Goal: Information Seeking & Learning: Learn about a topic

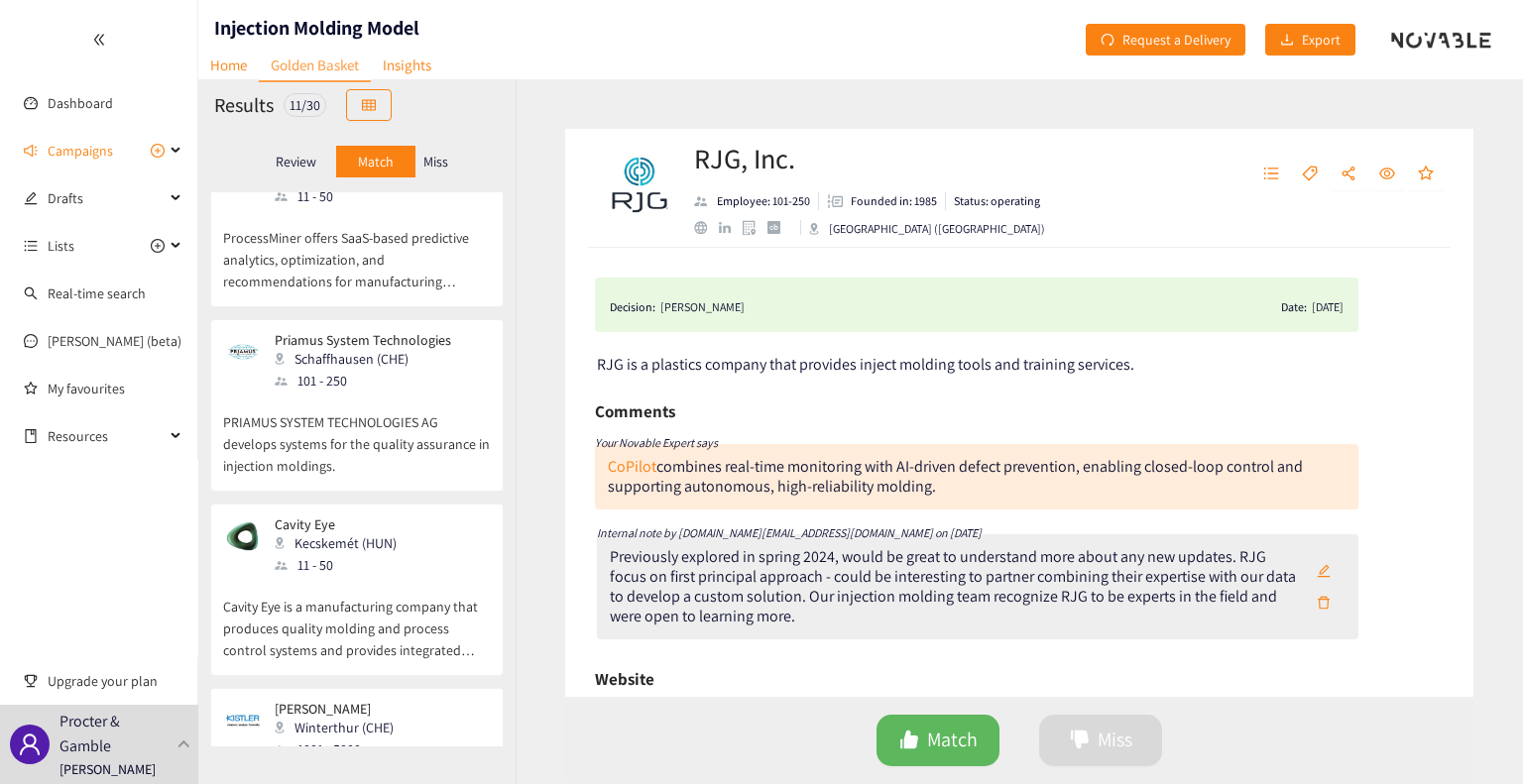
scroll to position [297, 0]
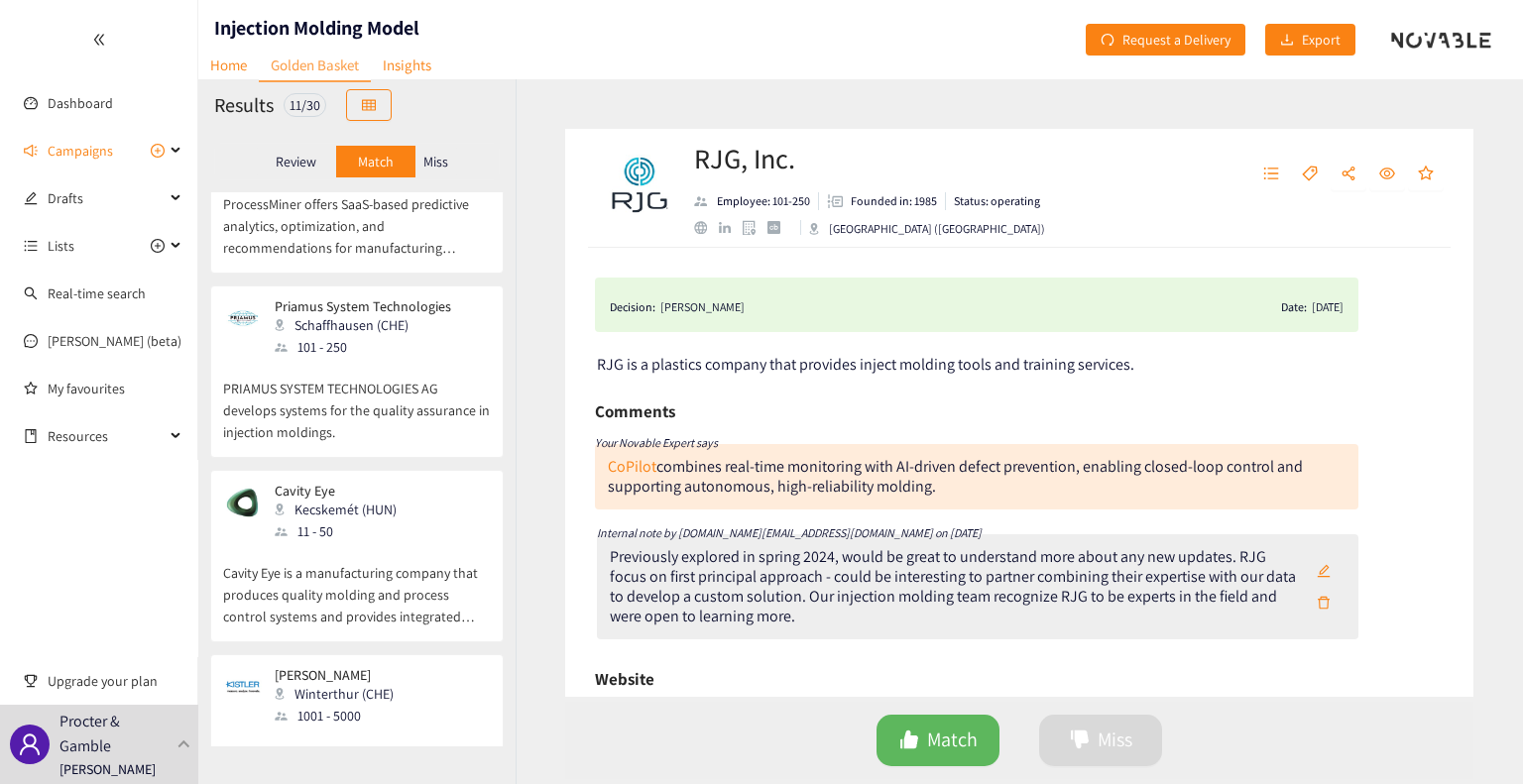
click at [954, 557] on div "Previously explored in spring 2024, would be great to understand more about any…" at bounding box center [956, 586] width 693 height 79
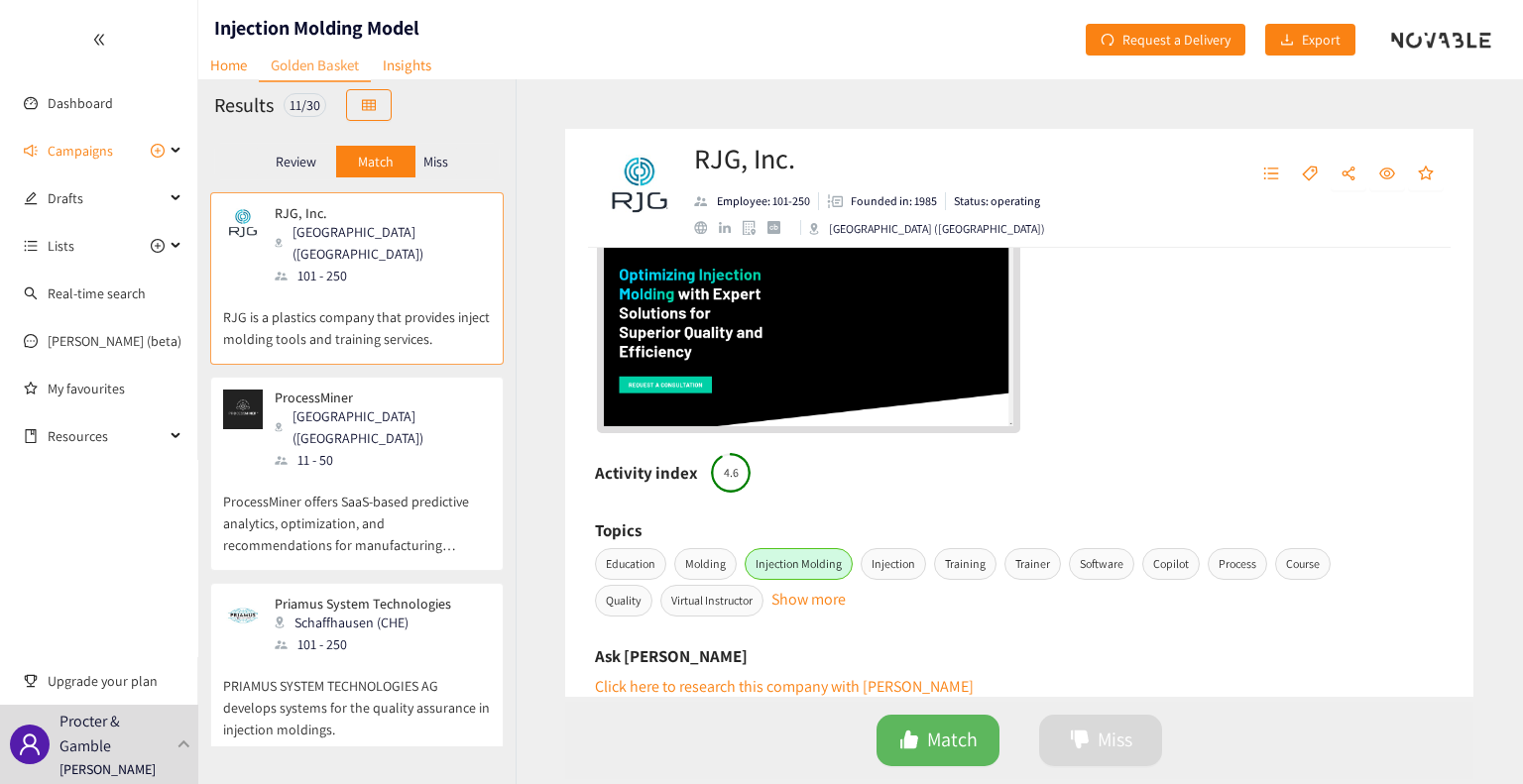
scroll to position [498, 0]
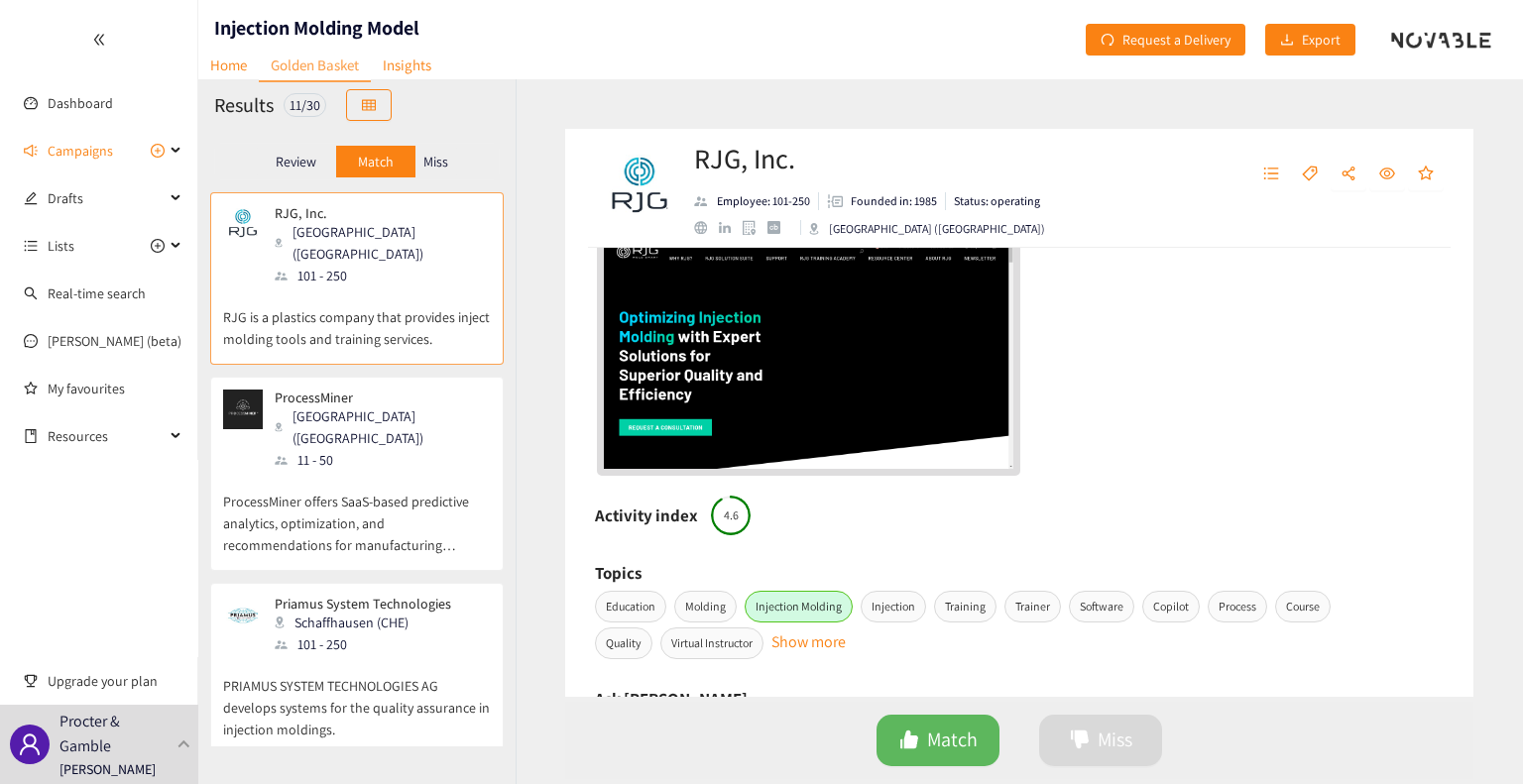
click at [445, 166] on p "Miss" at bounding box center [435, 162] width 25 height 16
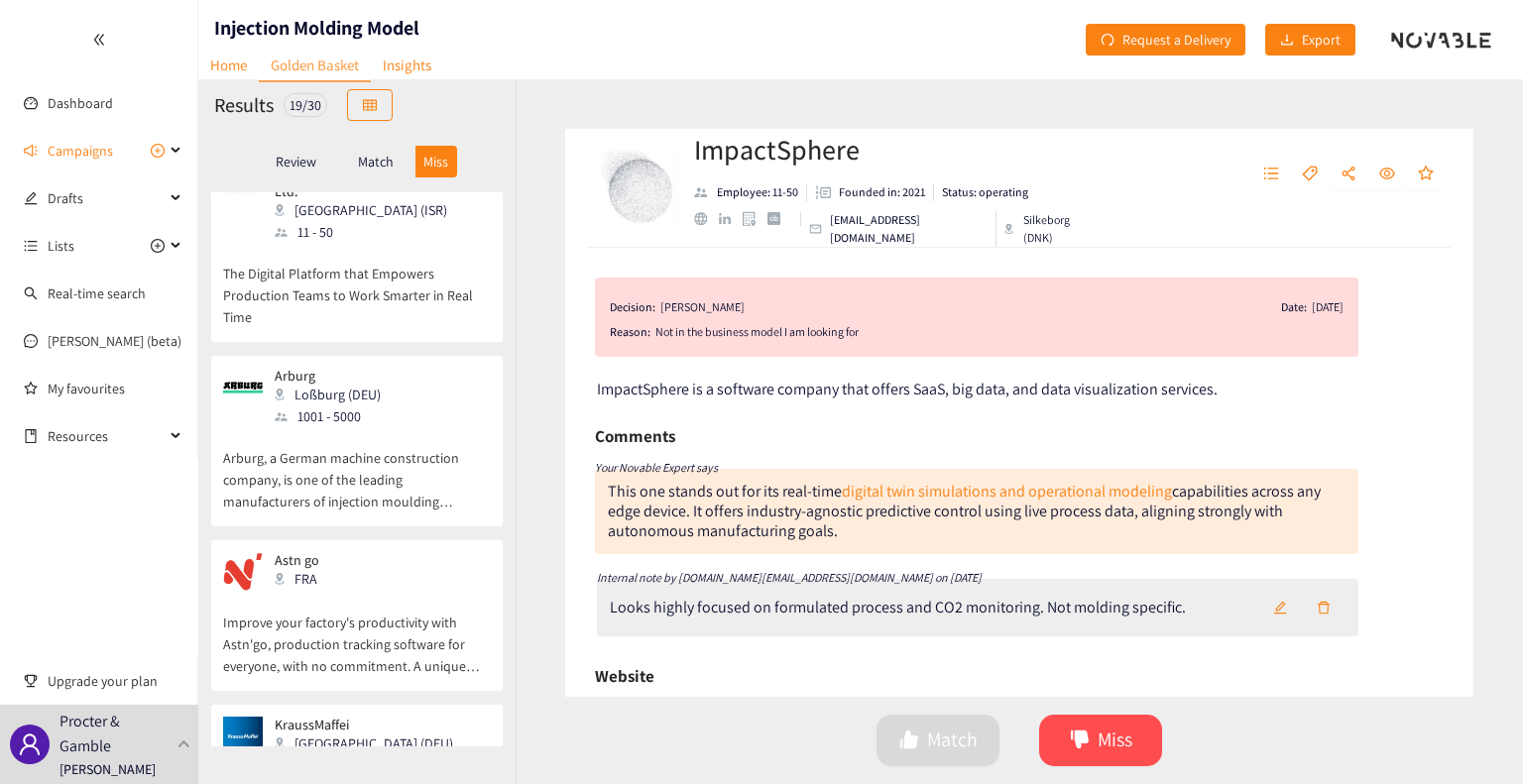
scroll to position [2433, 0]
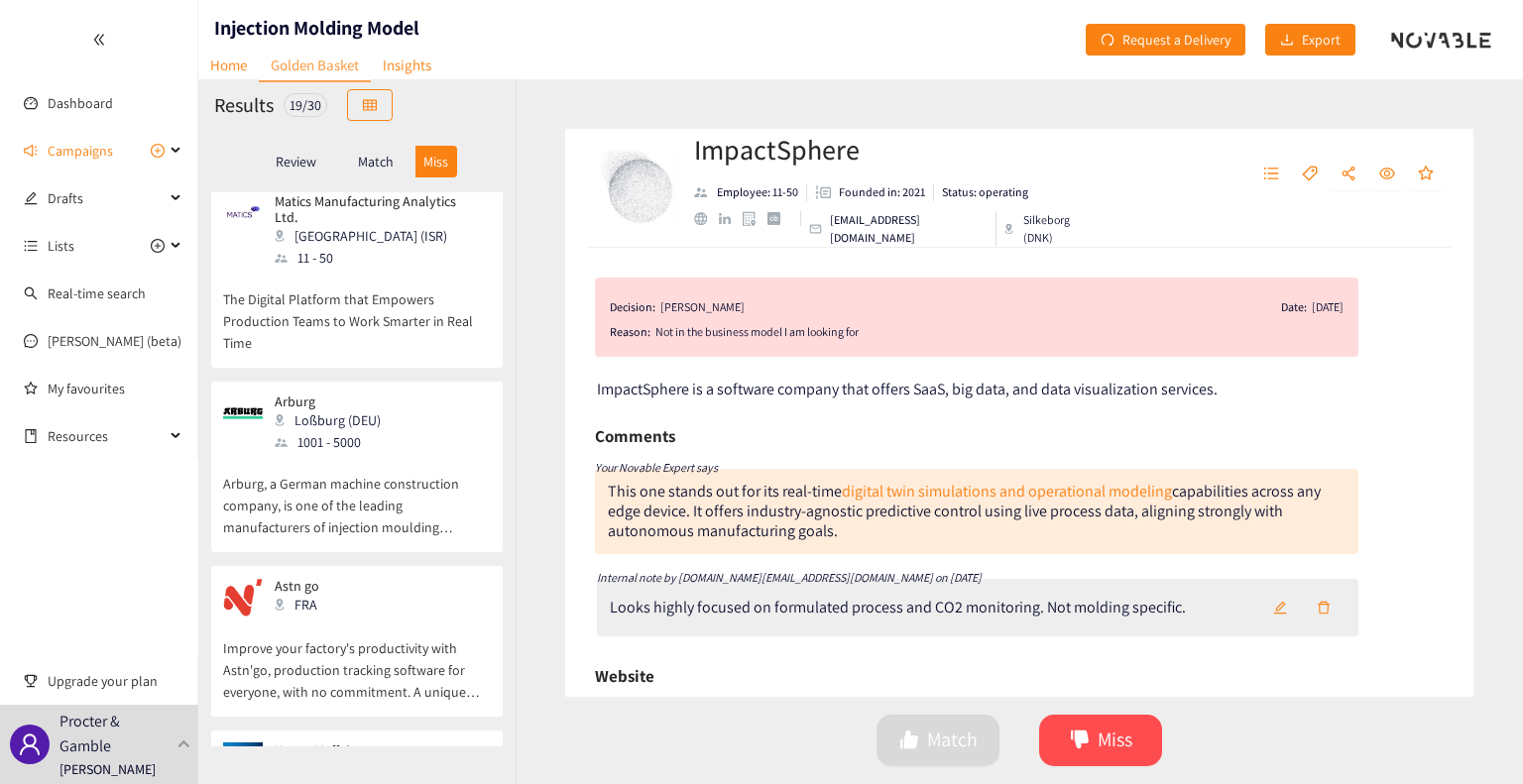
click at [315, 618] on p "Improve your factory's productivity with Astn'go, production tracking software …" at bounding box center [357, 660] width 268 height 85
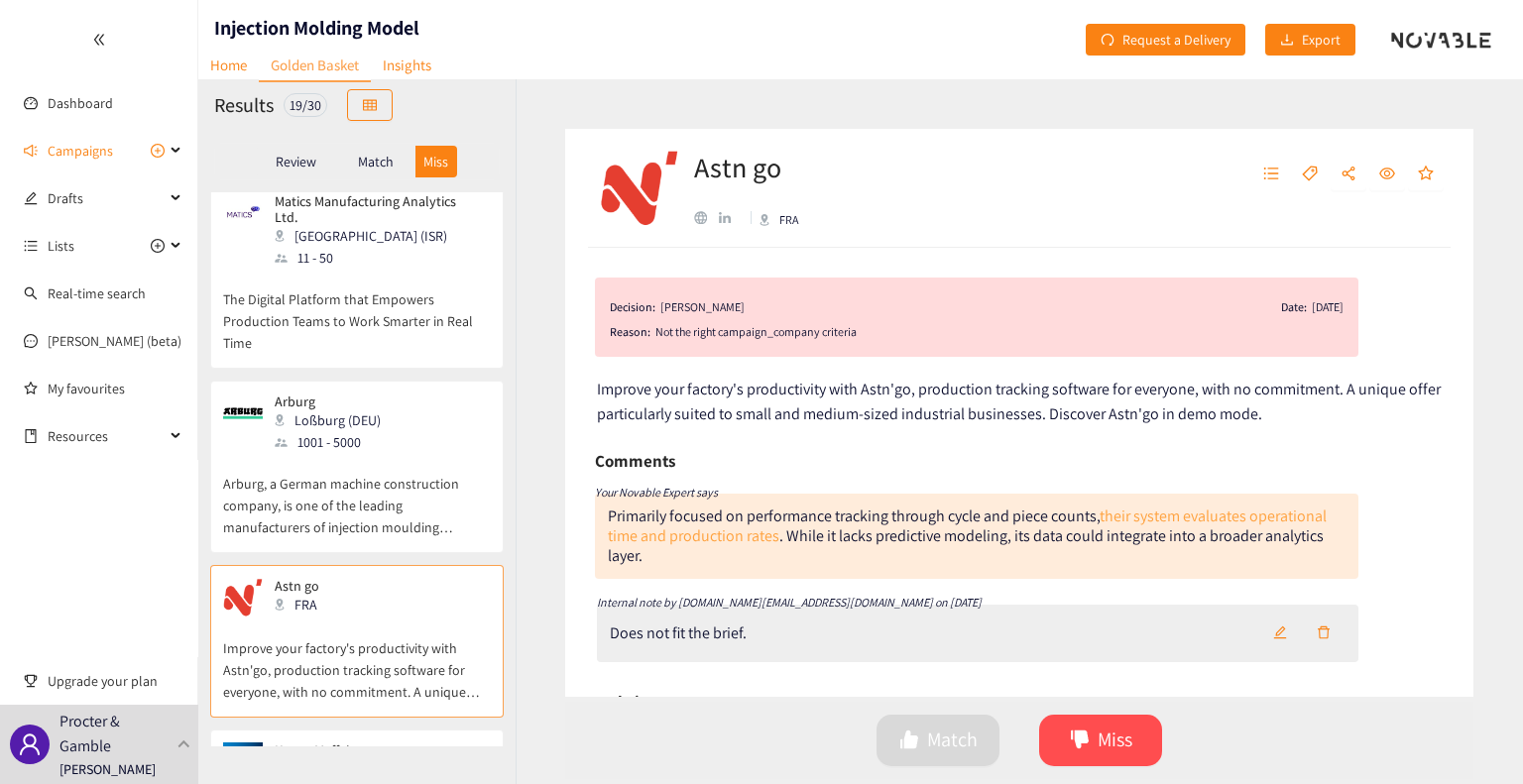
click at [1181, 516] on link "their system evaluates operational time and production rates" at bounding box center [967, 526] width 719 height 41
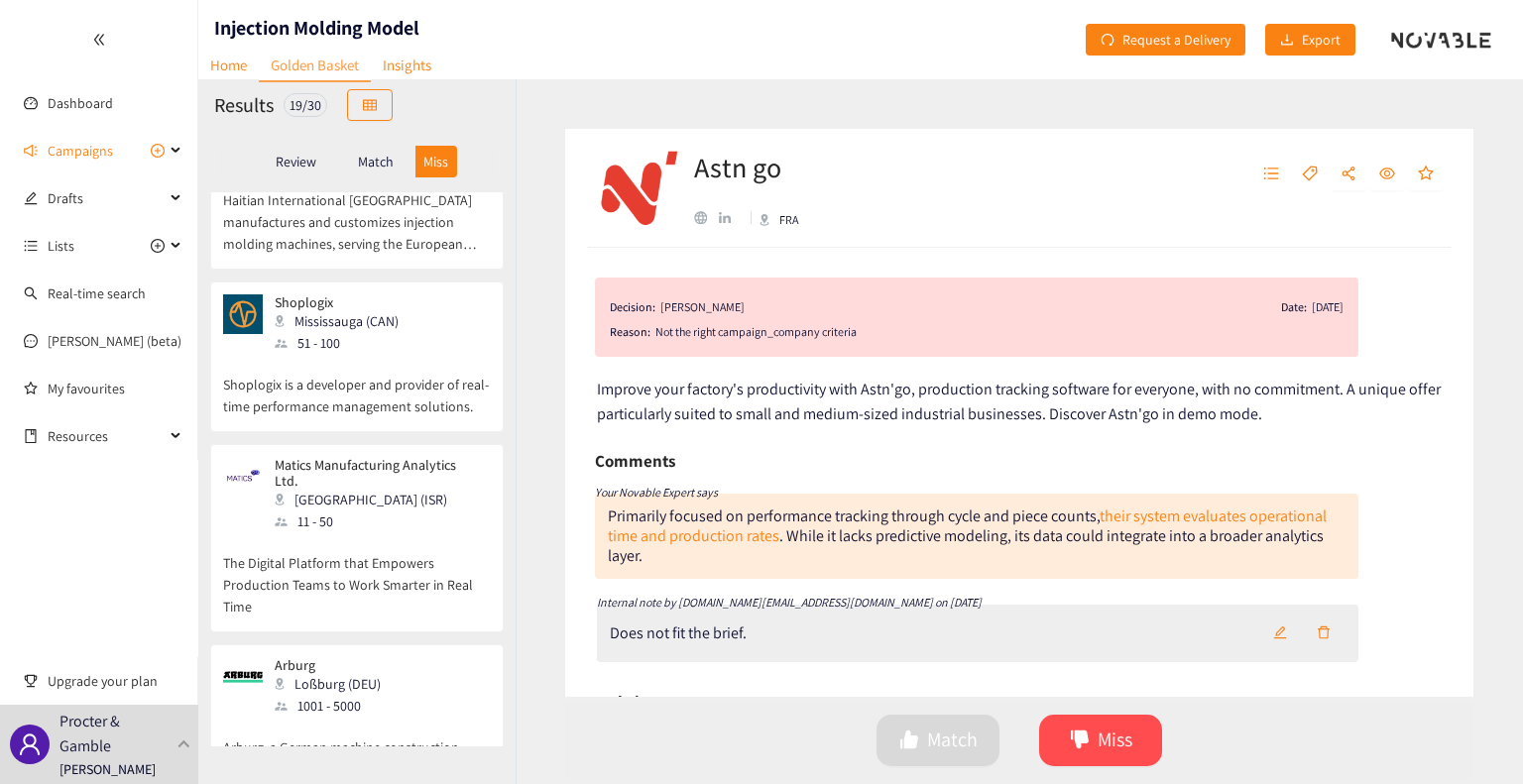
scroll to position [2135, 0]
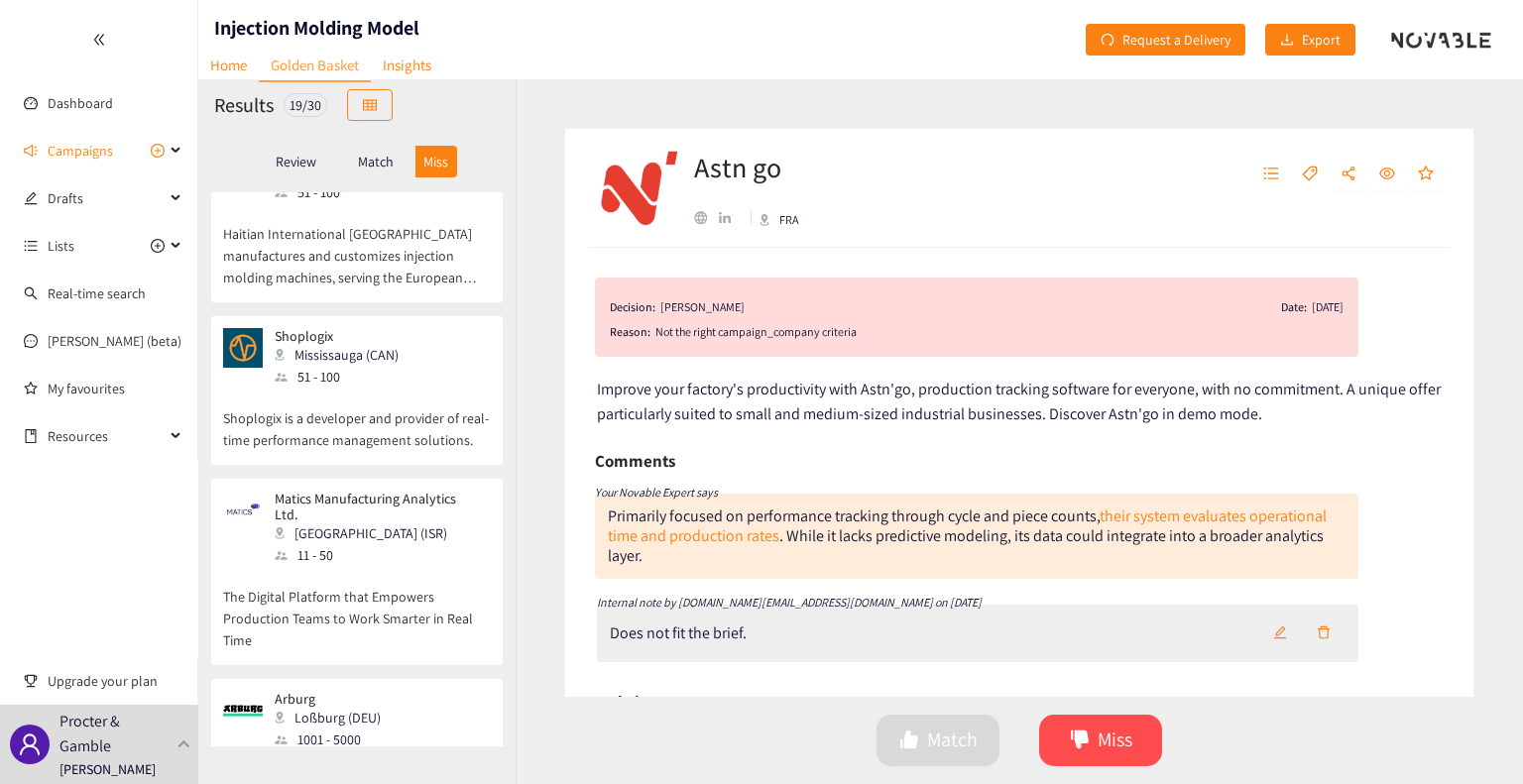
click at [381, 491] on p "Matics Manufacturing Analytics Ltd." at bounding box center [376, 507] width 202 height 32
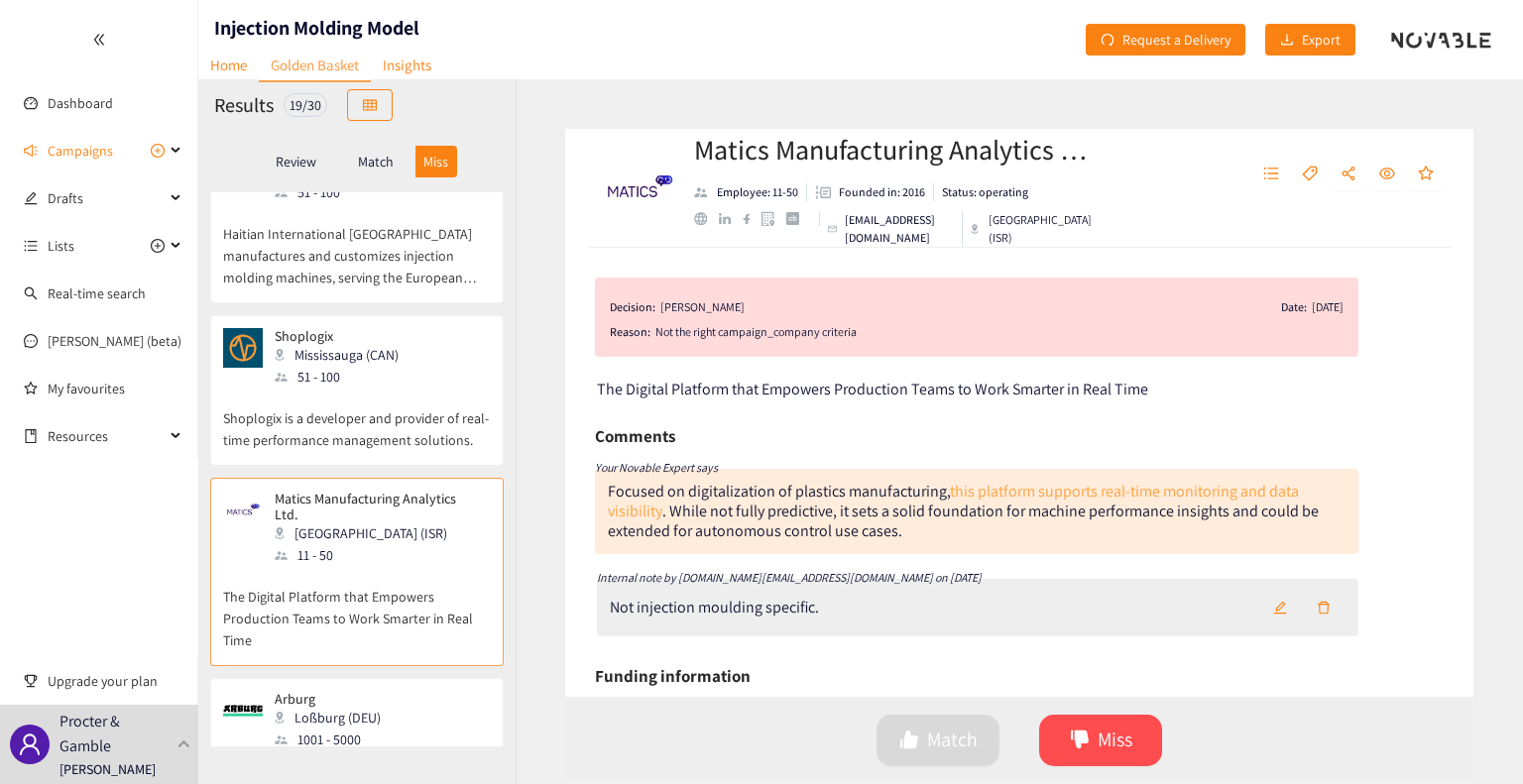
click at [1099, 496] on link "this platform supports real-time monitoring and data visibility" at bounding box center [953, 501] width 691 height 41
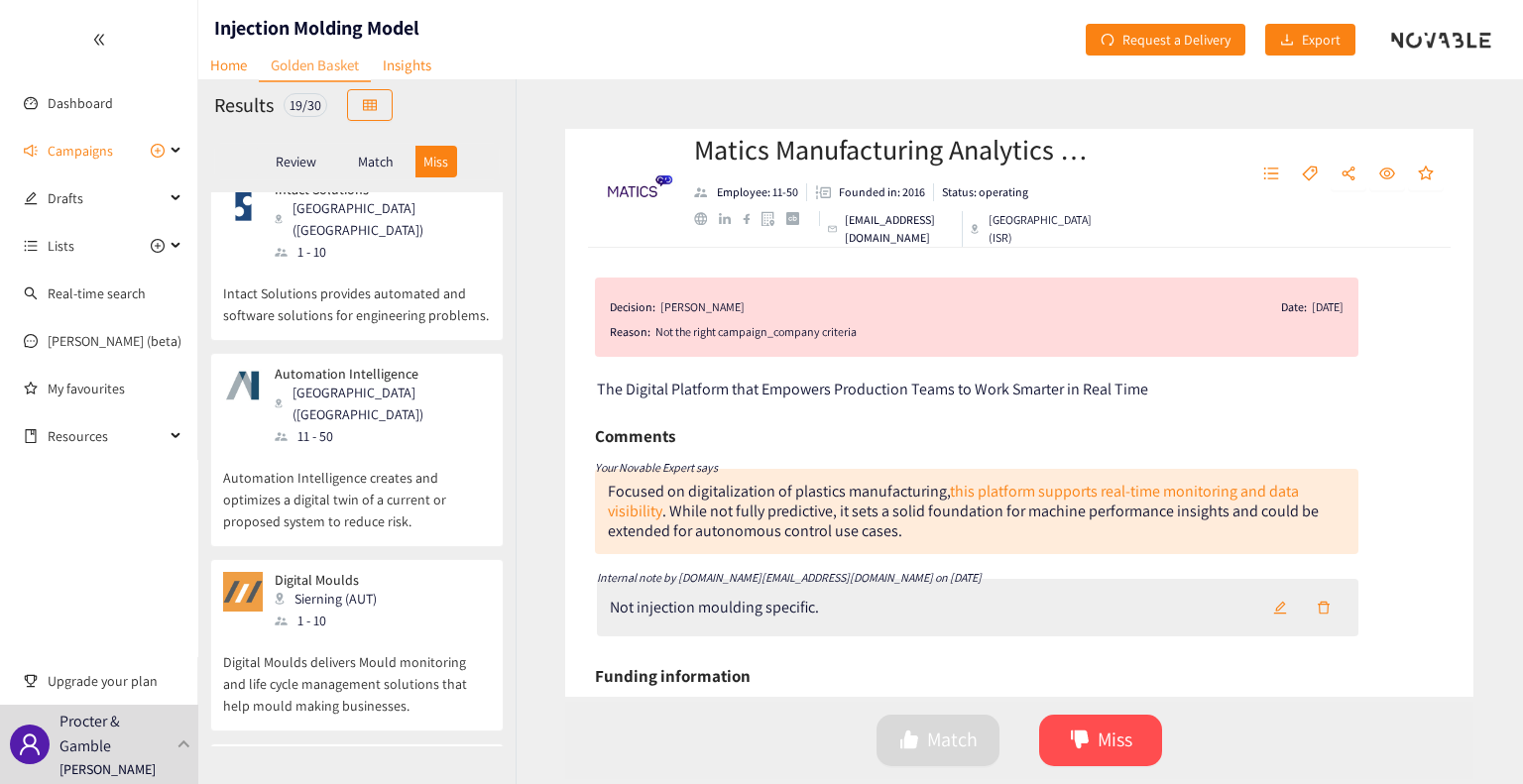
scroll to position [847, 0]
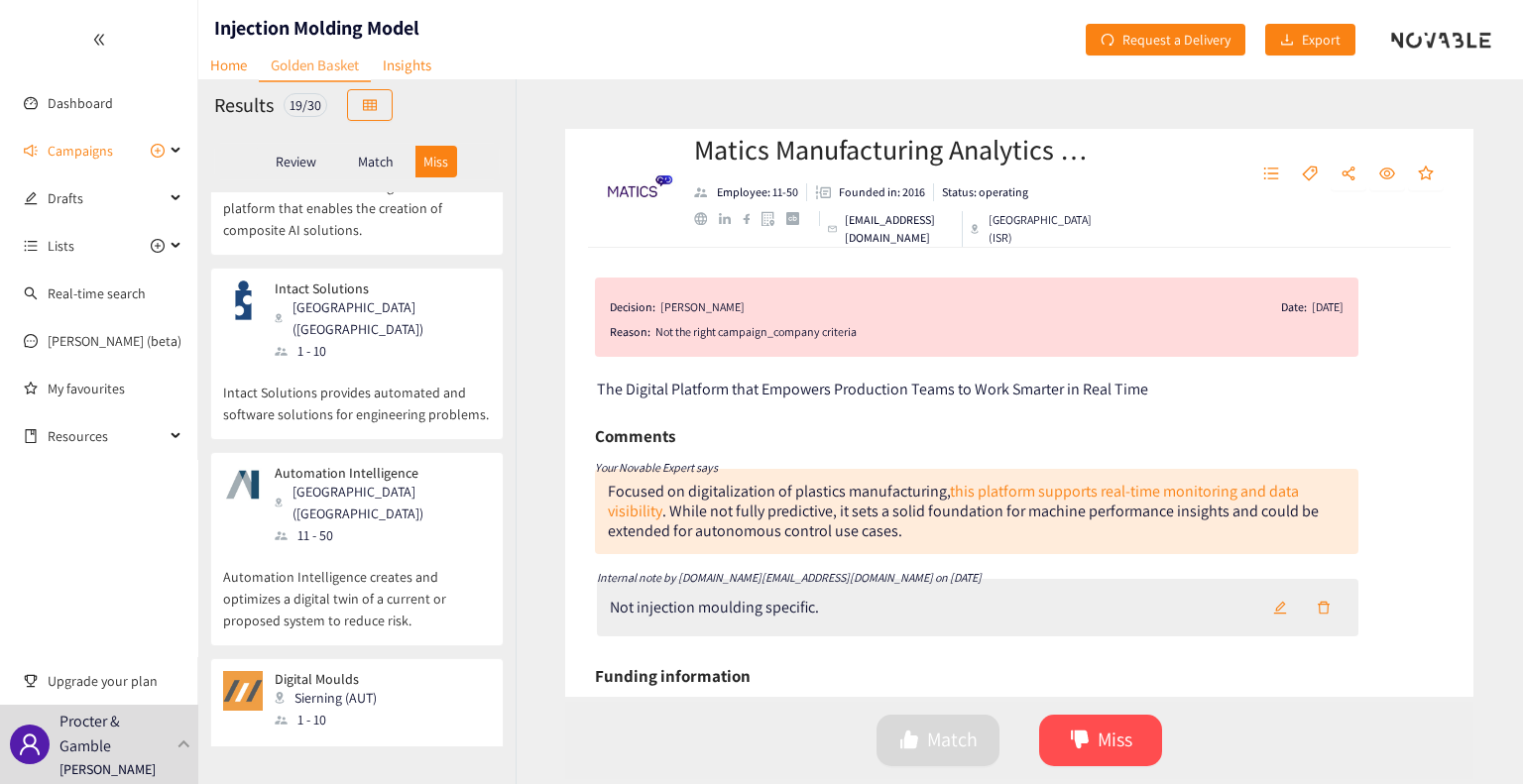
click at [372, 465] on p "Automation Intelligence" at bounding box center [376, 473] width 202 height 16
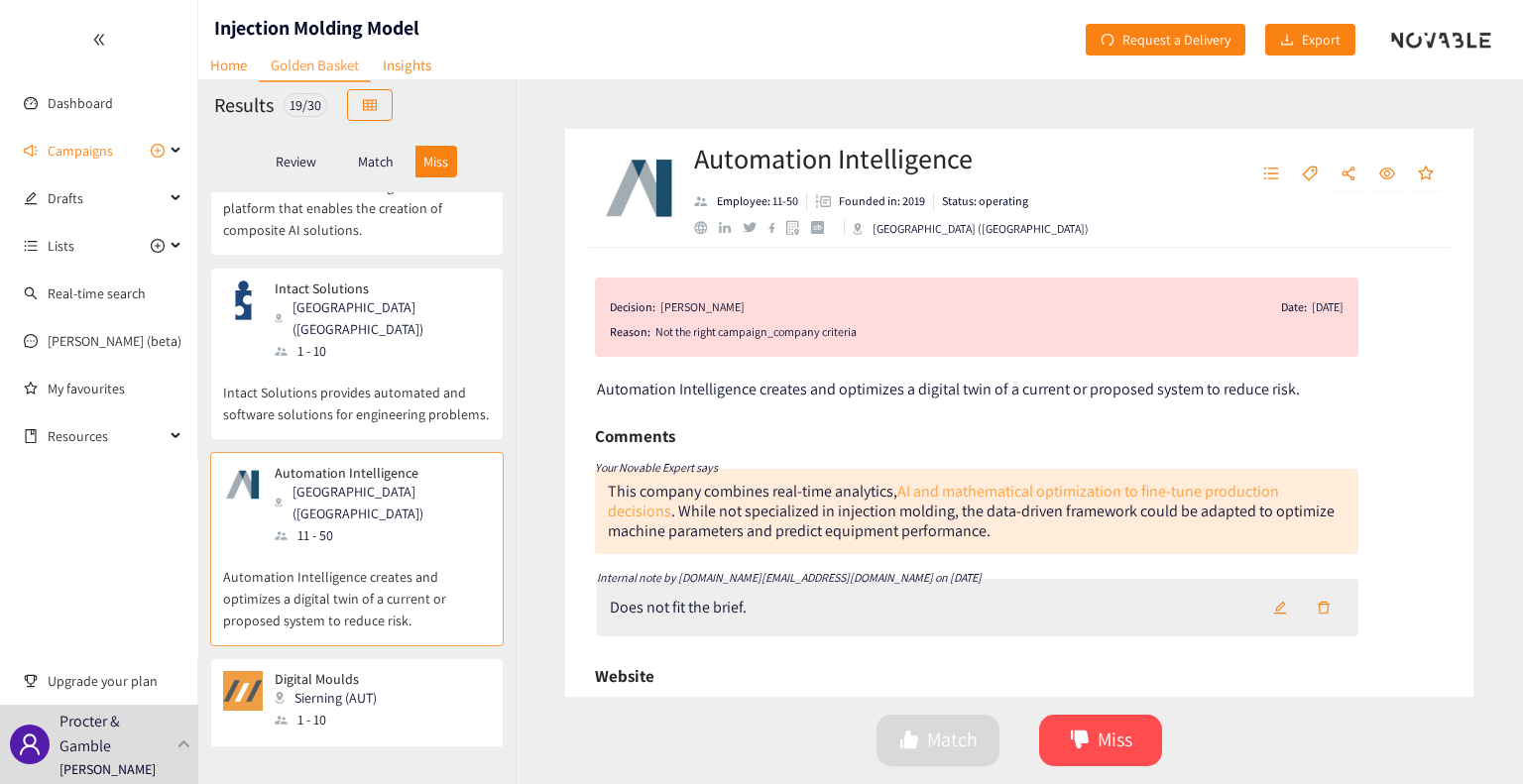
click at [1014, 495] on link "AI and mathematical optimization to fine-tune production decisions" at bounding box center [943, 501] width 671 height 41
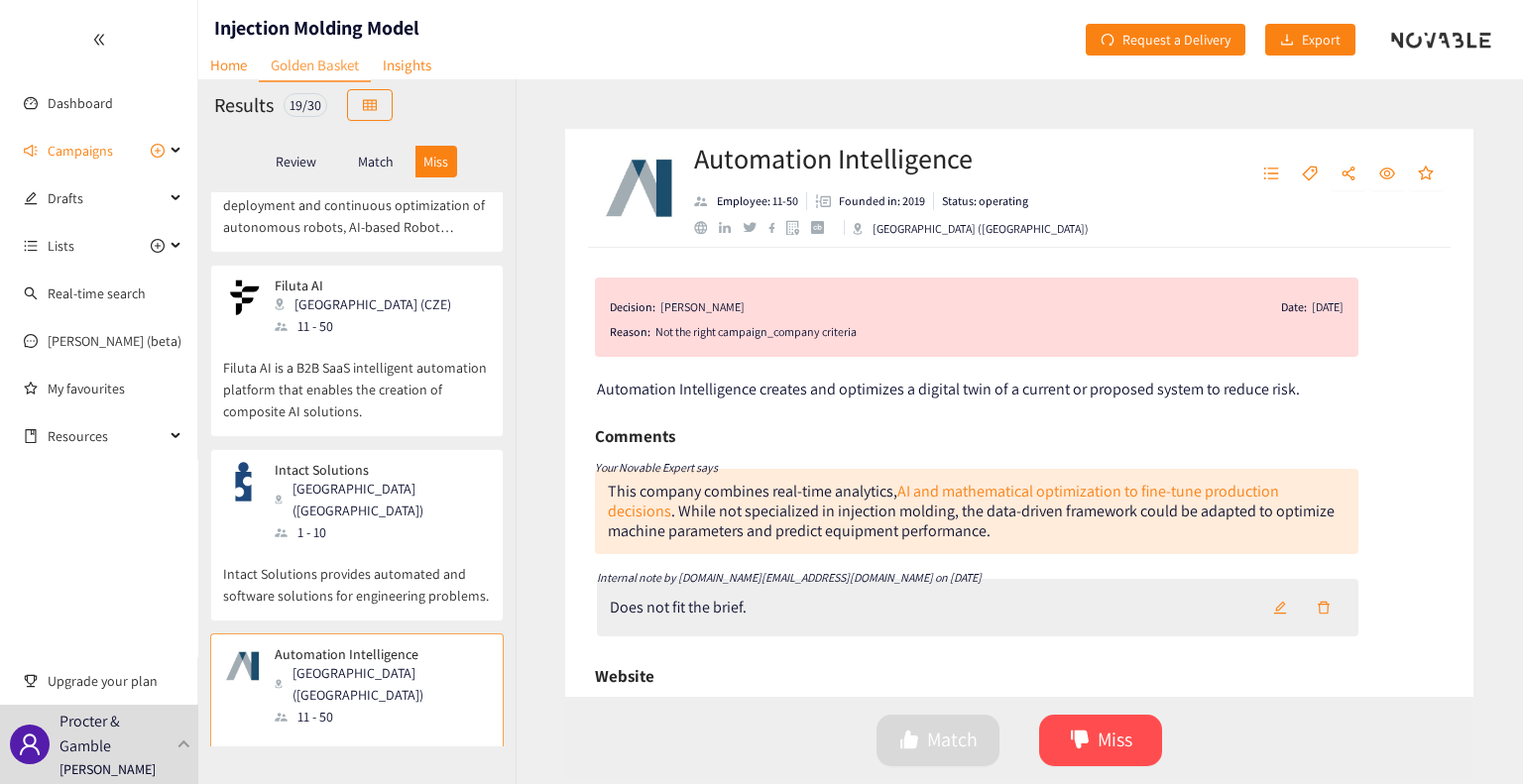
scroll to position [648, 0]
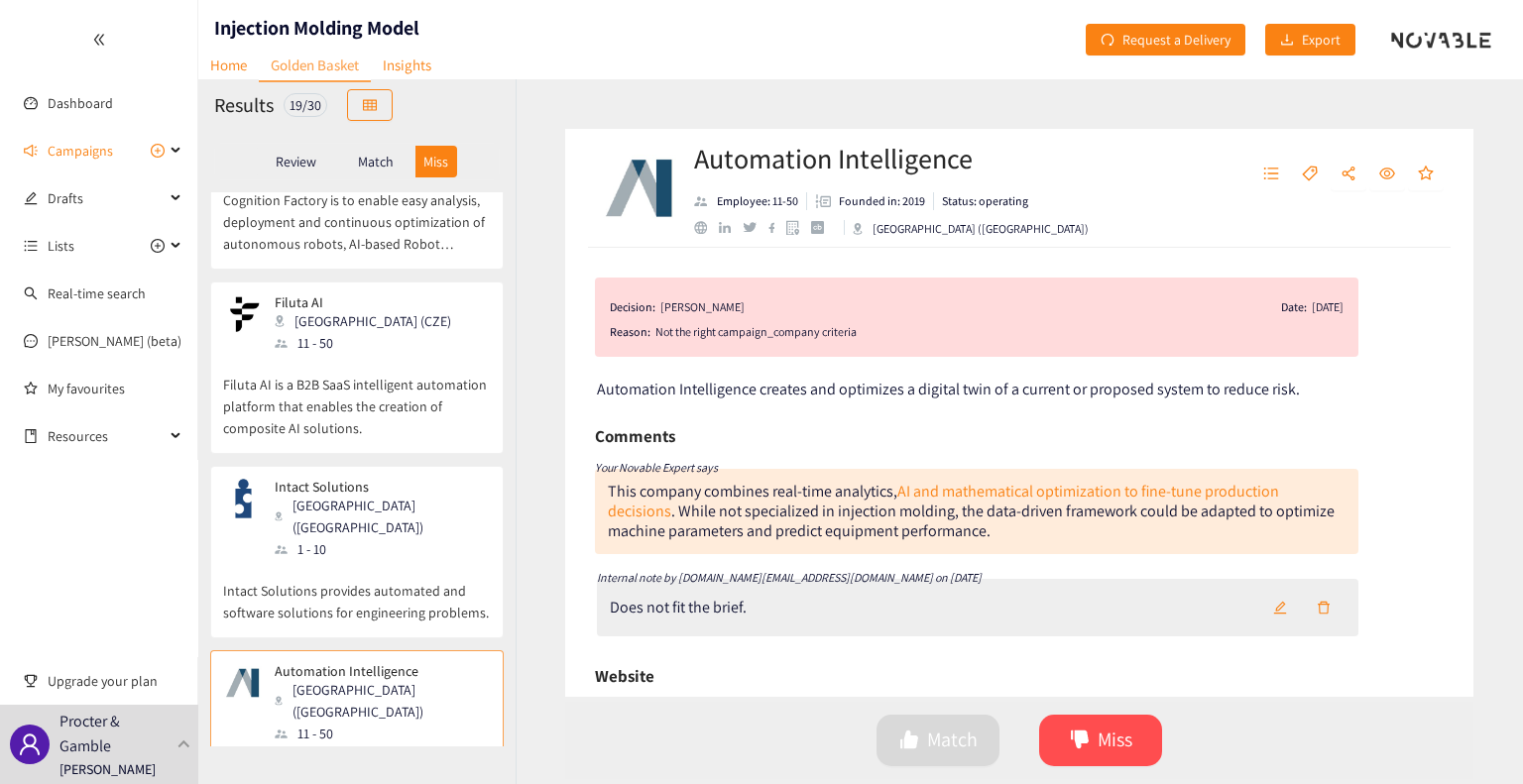
click at [403, 506] on div "Intact Solutions [GEOGRAPHIC_DATA] ([GEOGRAPHIC_DATA]) 1 - 10" at bounding box center [357, 519] width 268 height 81
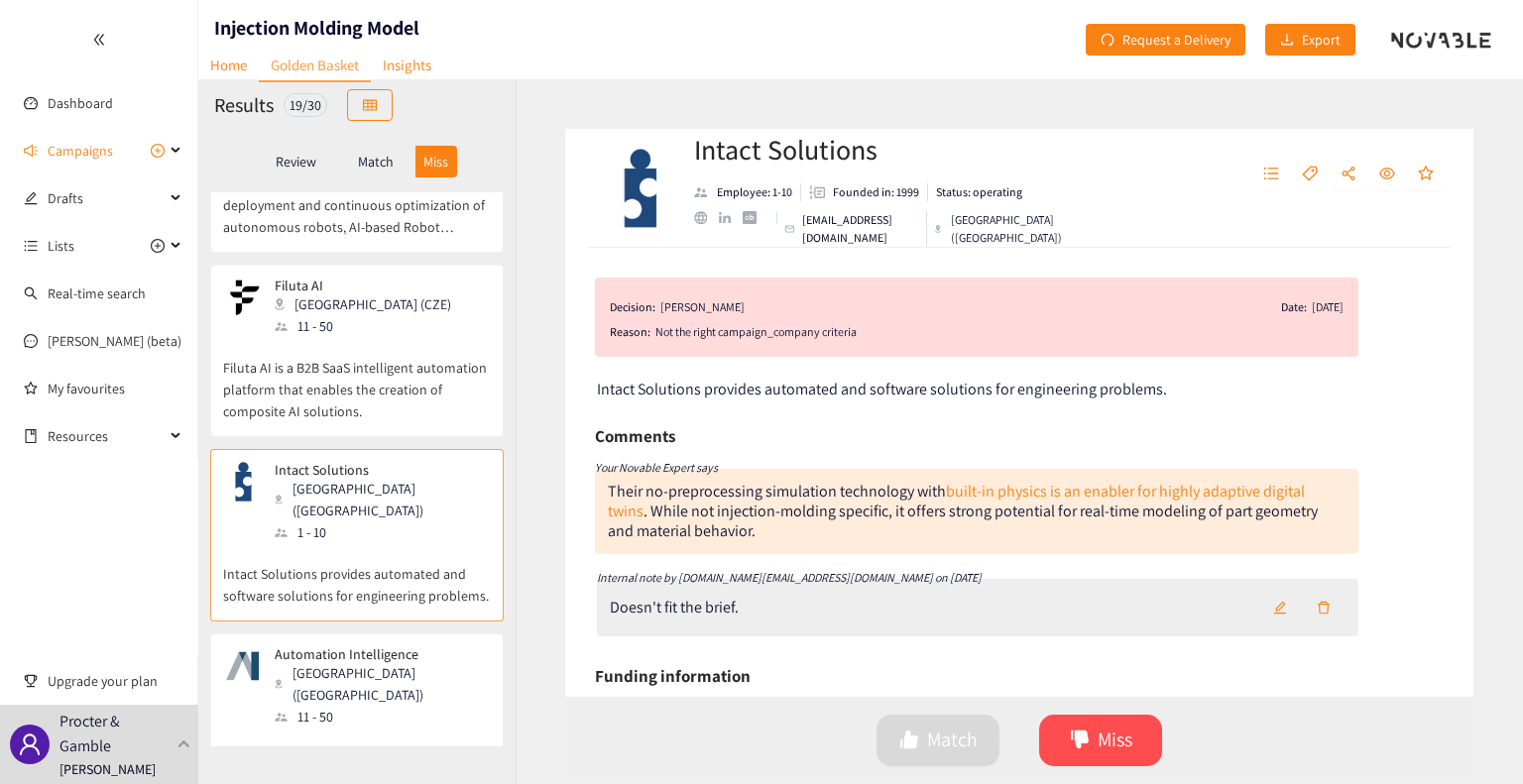
scroll to position [549, 0]
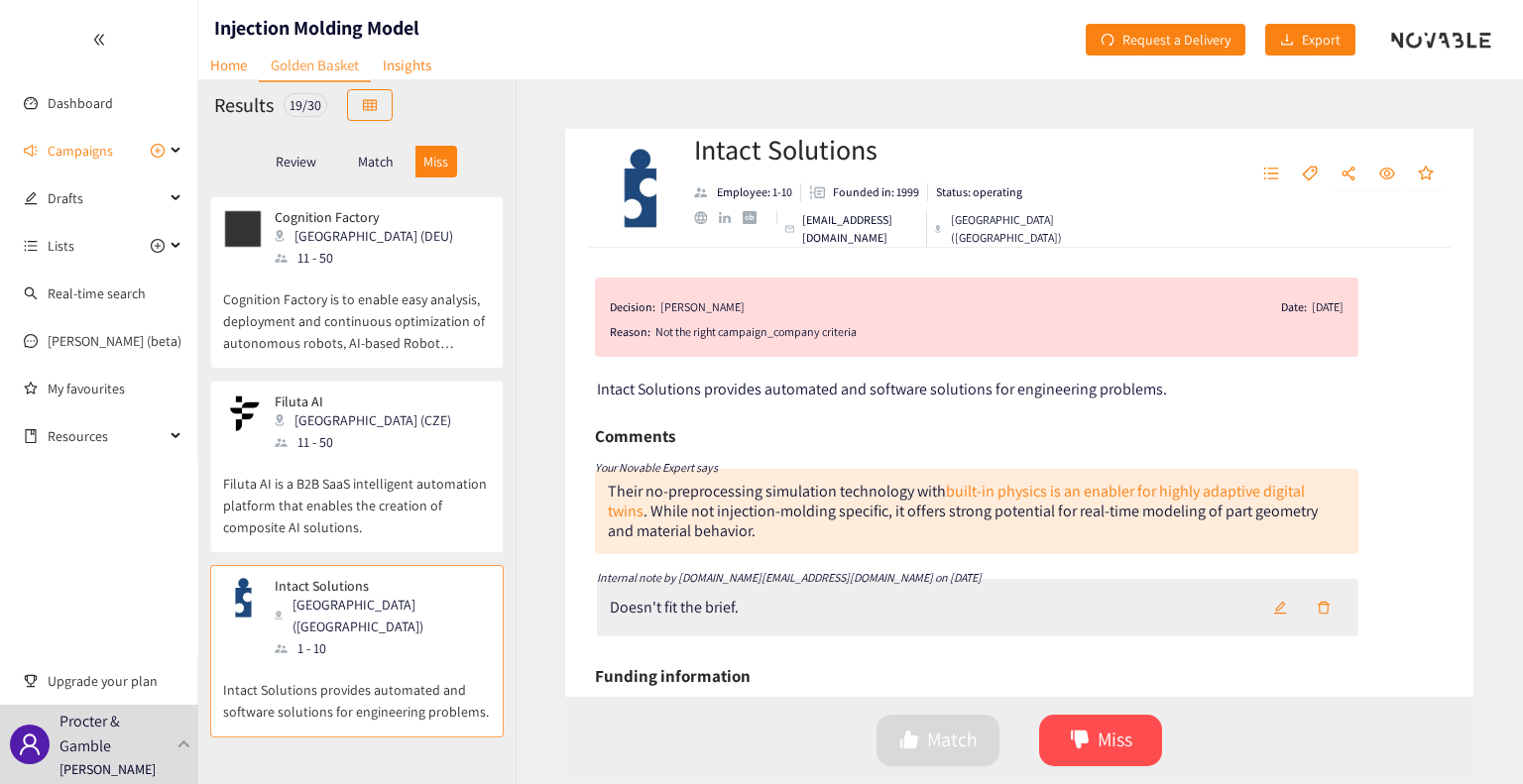
click at [349, 467] on p "Filuta AI is a B2B SaaS intelligent automation platform that enables the creati…" at bounding box center [357, 495] width 268 height 85
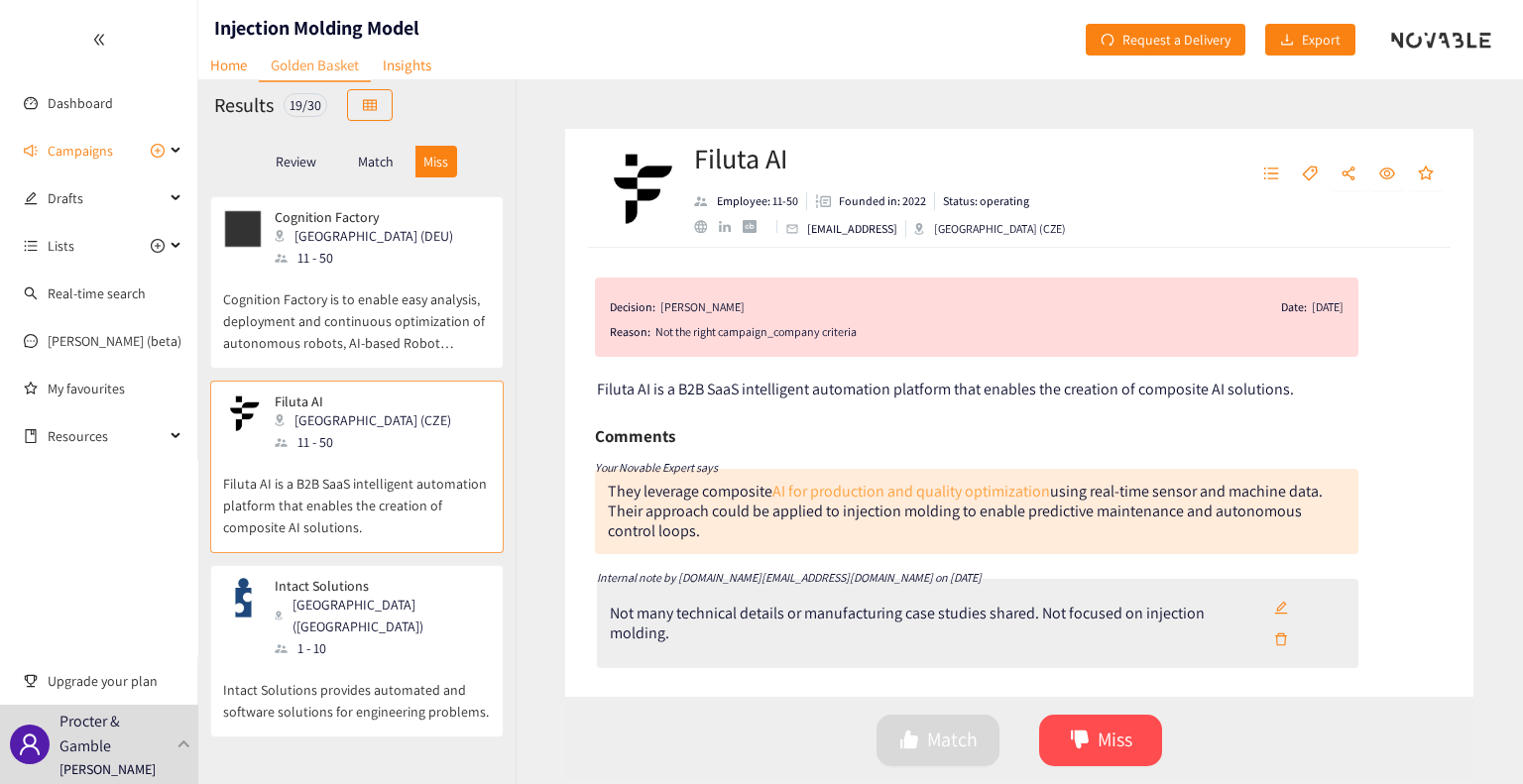
click at [835, 494] on link "AI for production and quality optimization" at bounding box center [911, 491] width 278 height 21
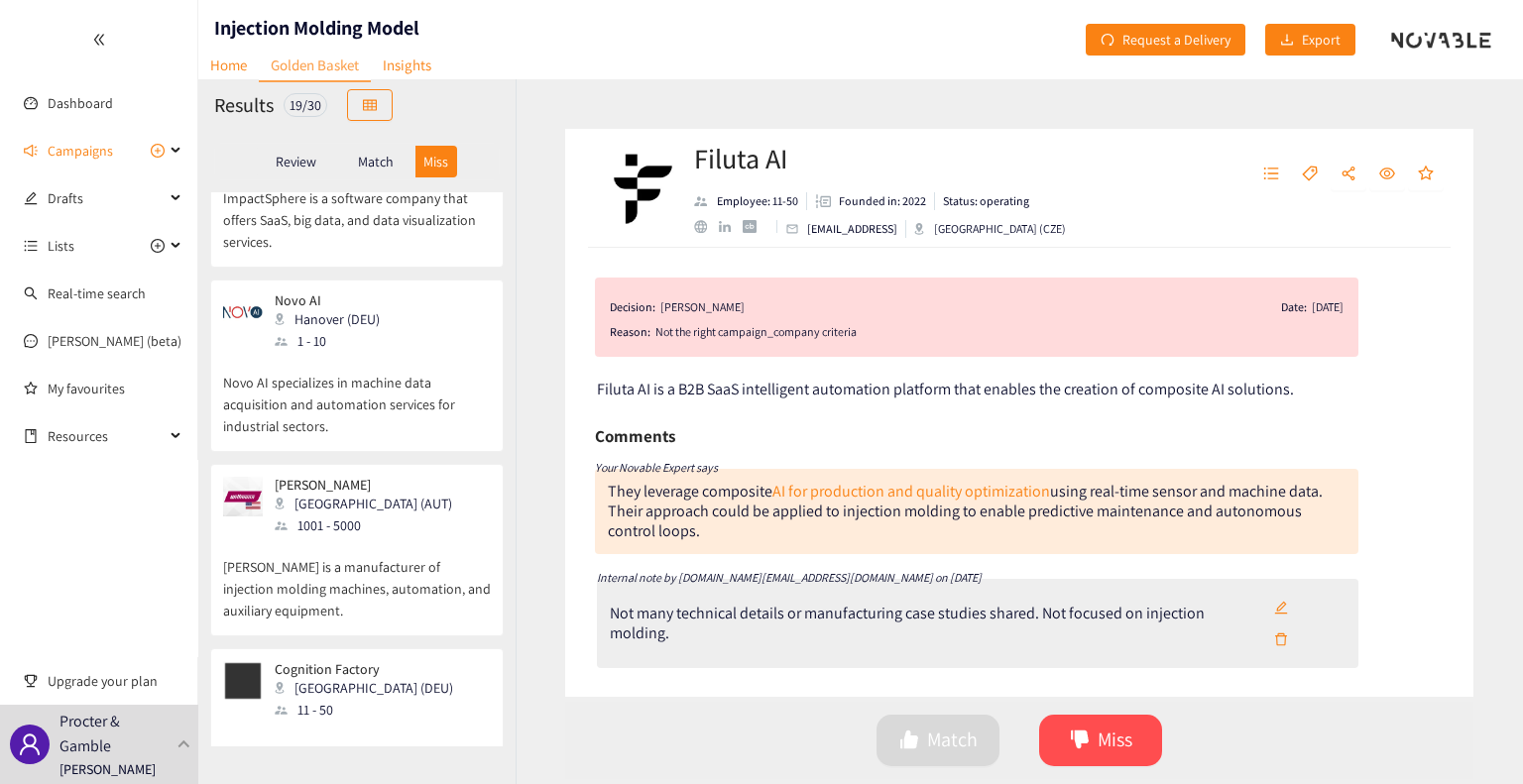
scroll to position [54, 0]
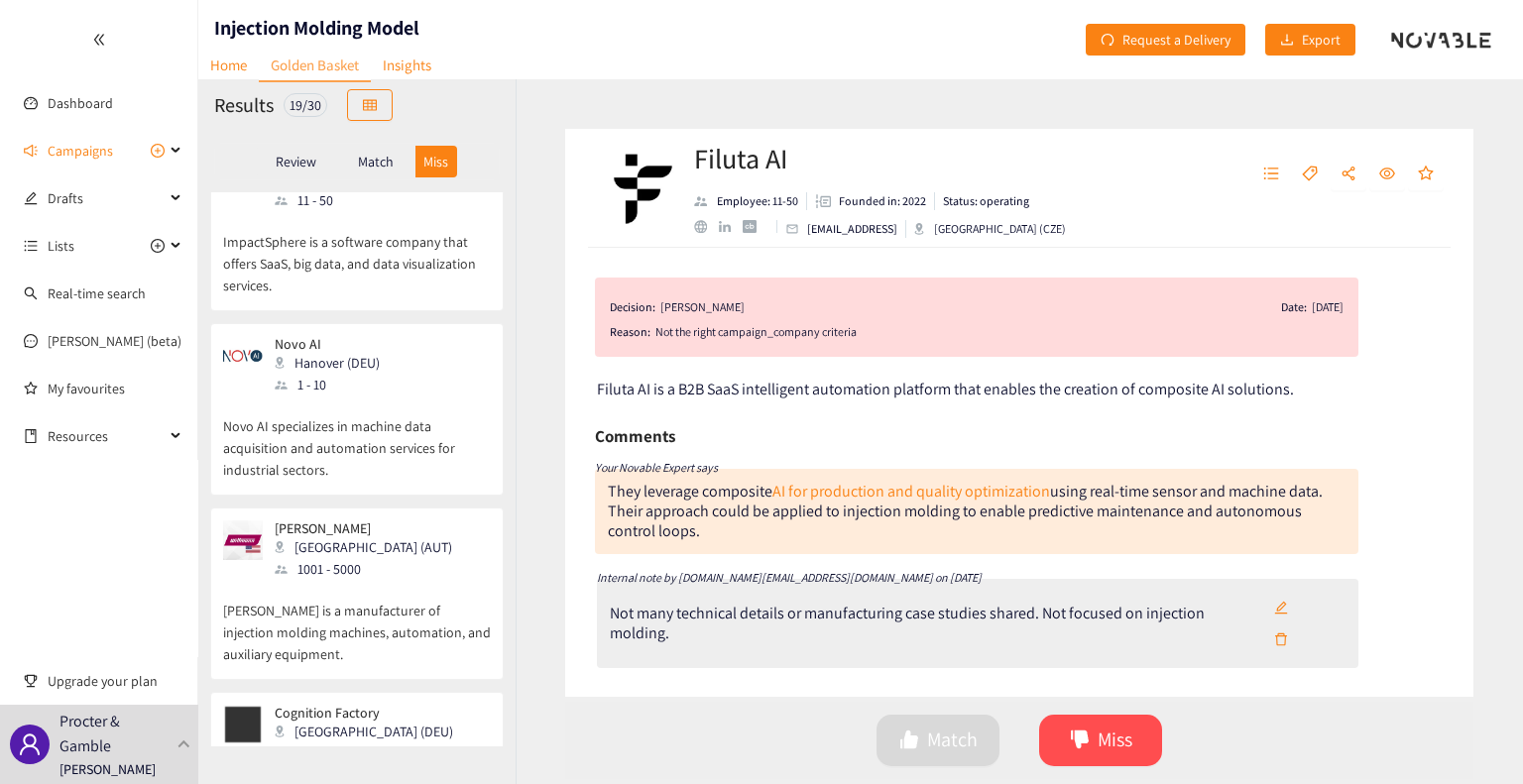
click at [428, 422] on p "Novo AI specializes in machine data acquisition and automation services for ind…" at bounding box center [357, 438] width 268 height 85
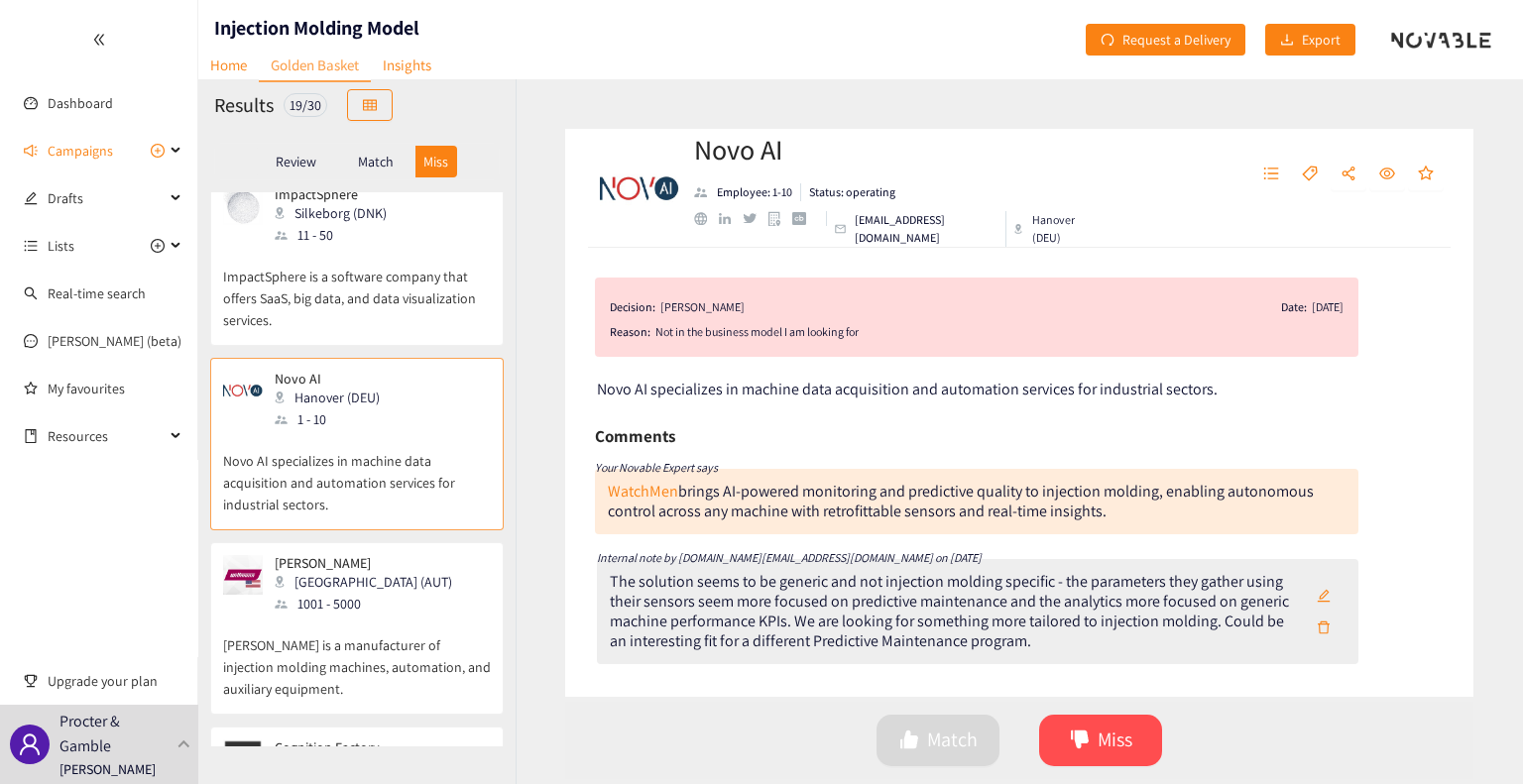
scroll to position [0, 0]
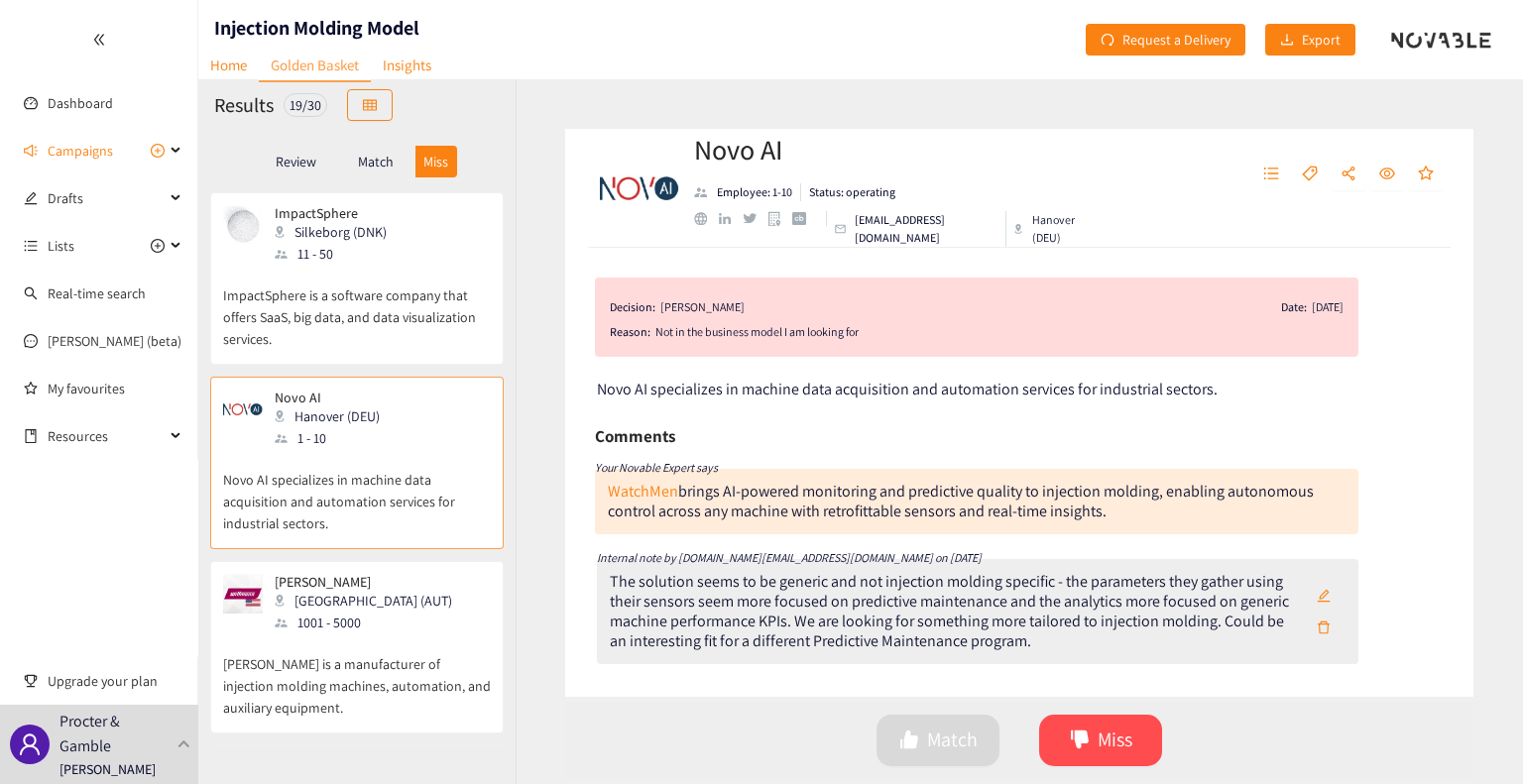
click at [400, 298] on p "ImpactSphere is a software company that offers SaaS, big data, and data visuali…" at bounding box center [357, 307] width 268 height 85
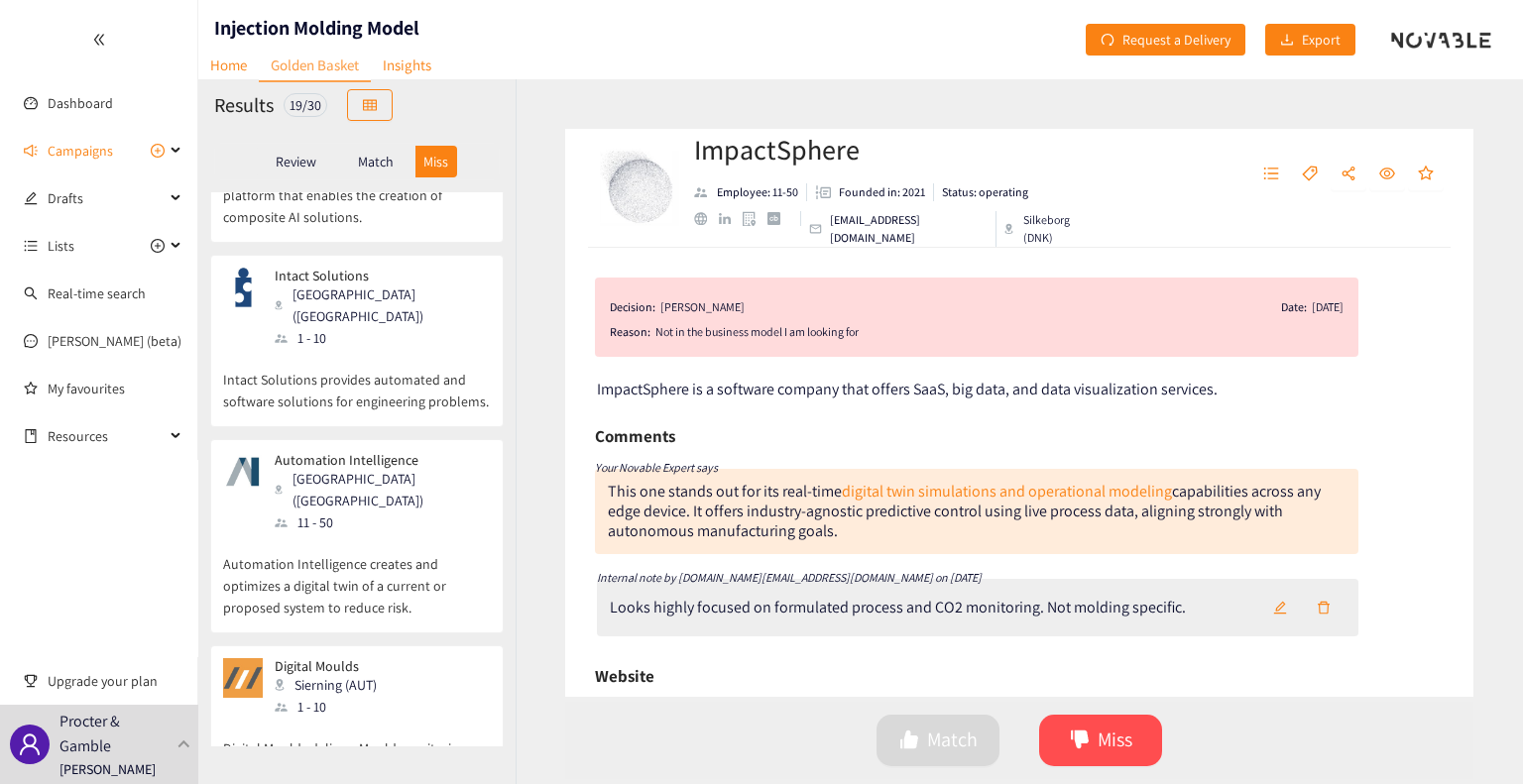
scroll to position [892, 0]
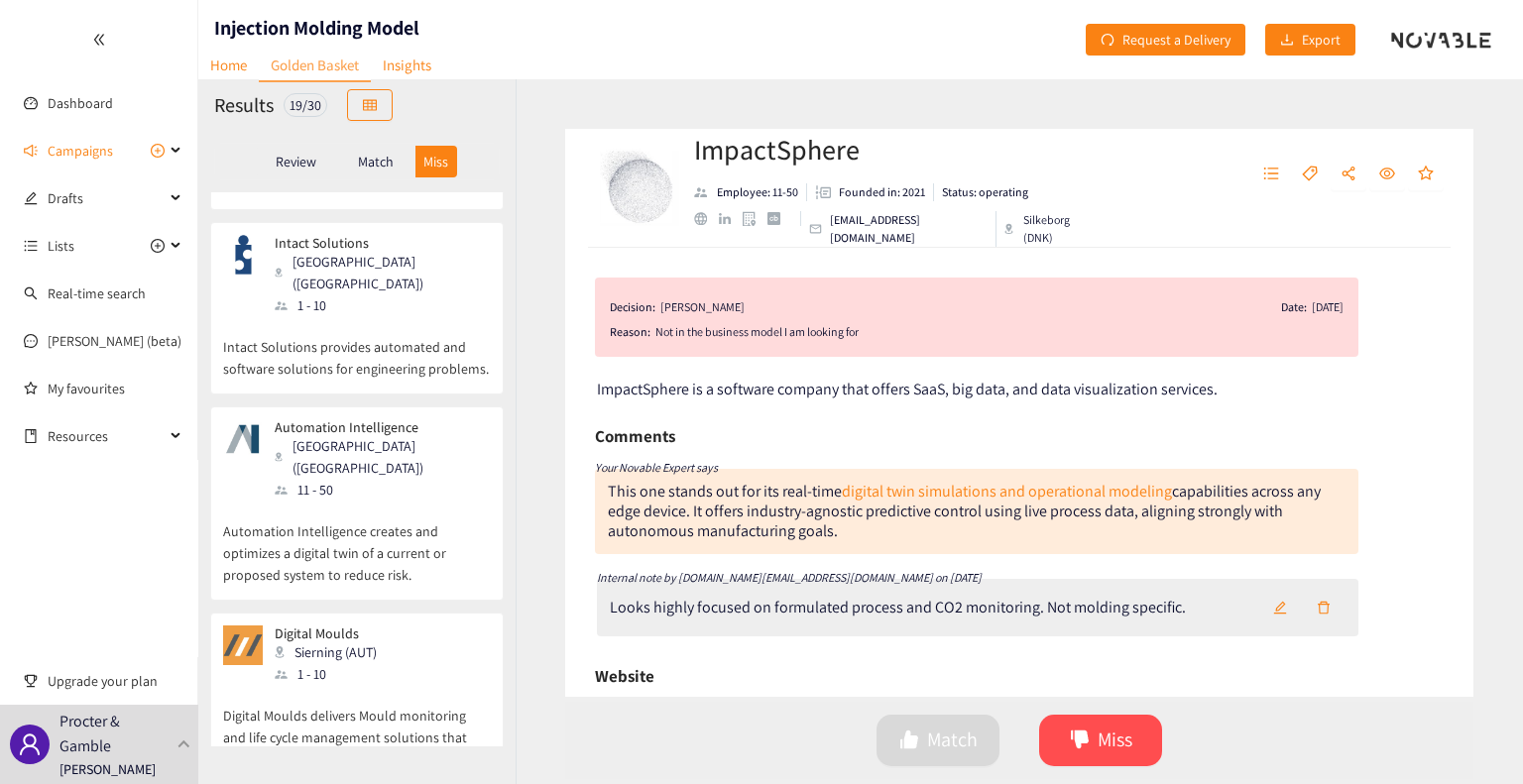
click at [395, 435] on div "[GEOGRAPHIC_DATA] ([GEOGRAPHIC_DATA])" at bounding box center [382, 457] width 214 height 44
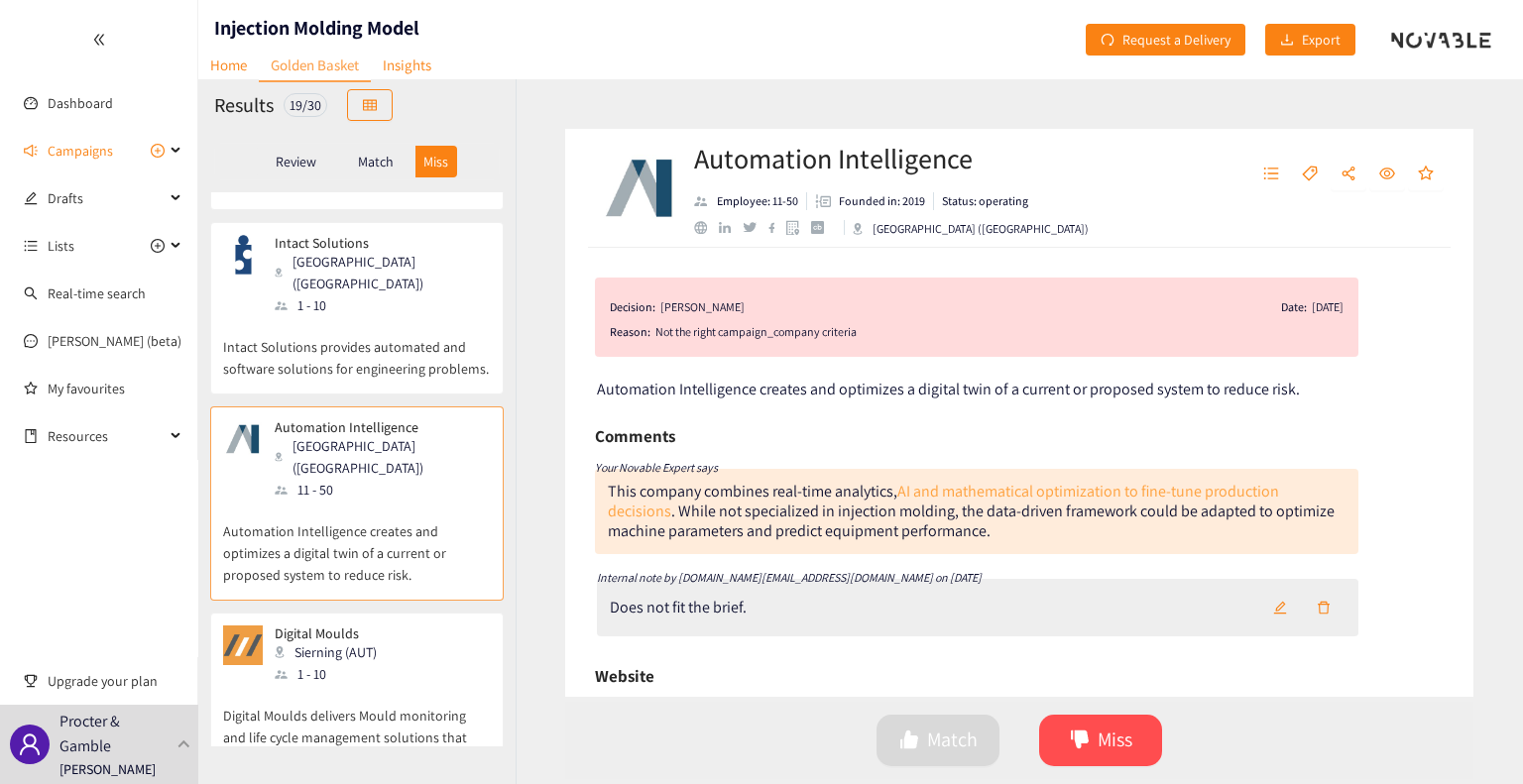
click at [1014, 492] on link "AI and mathematical optimization to fine-tune production decisions" at bounding box center [943, 501] width 671 height 41
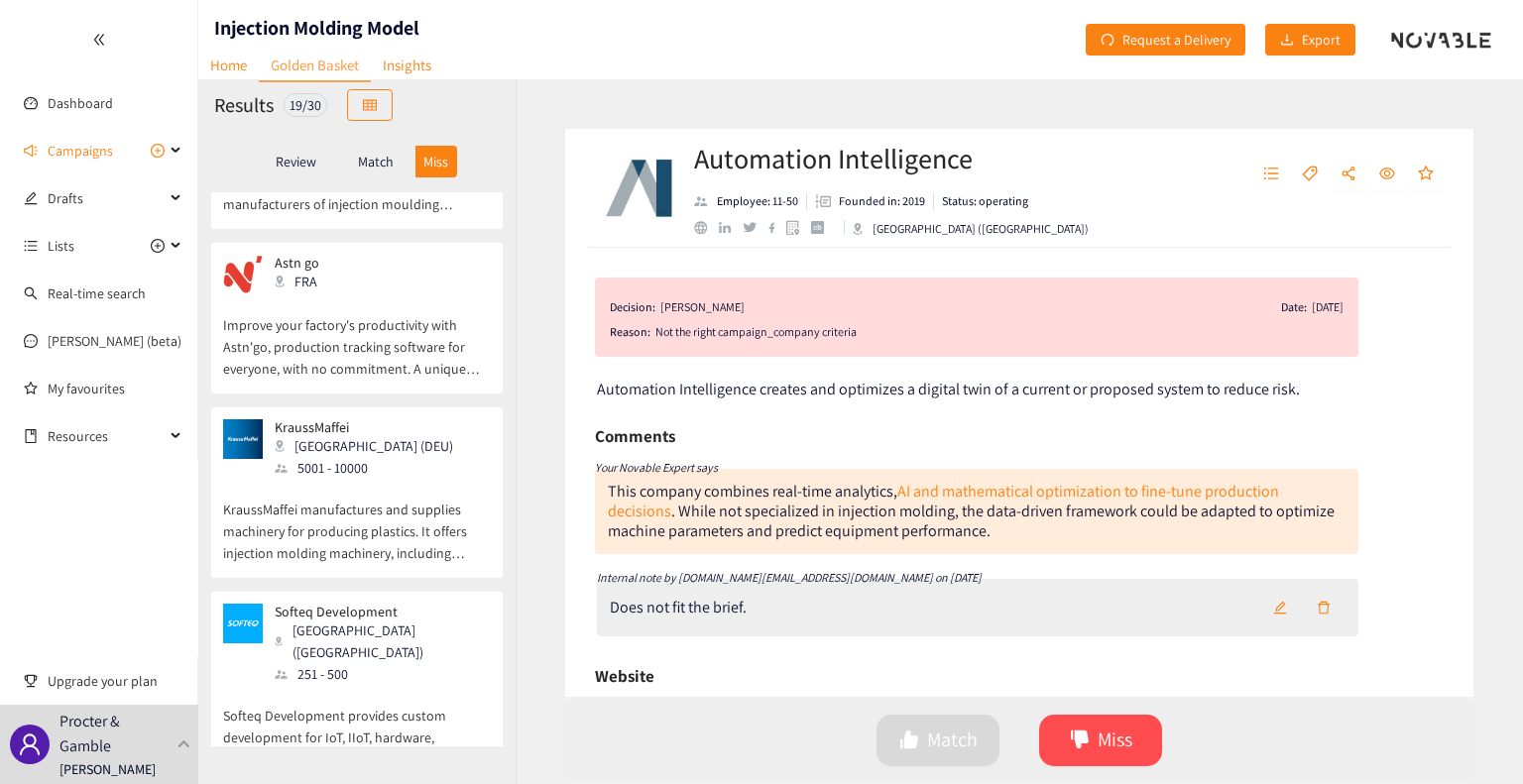
scroll to position [2755, 0]
click at [394, 480] on p "KraussMaffei manufactures and supplies machinery for producing plastics. It off…" at bounding box center [357, 522] width 268 height 85
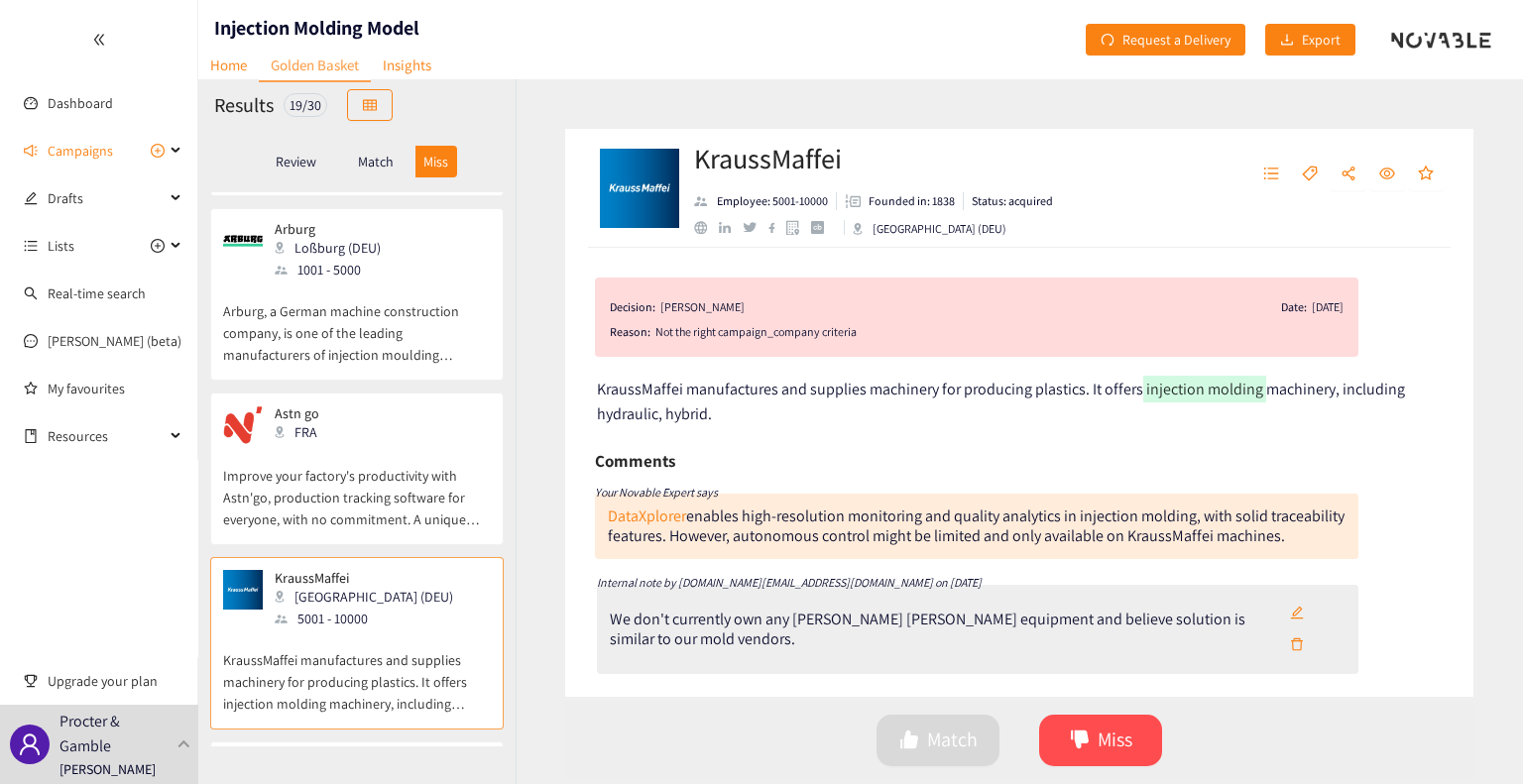
scroll to position [2557, 0]
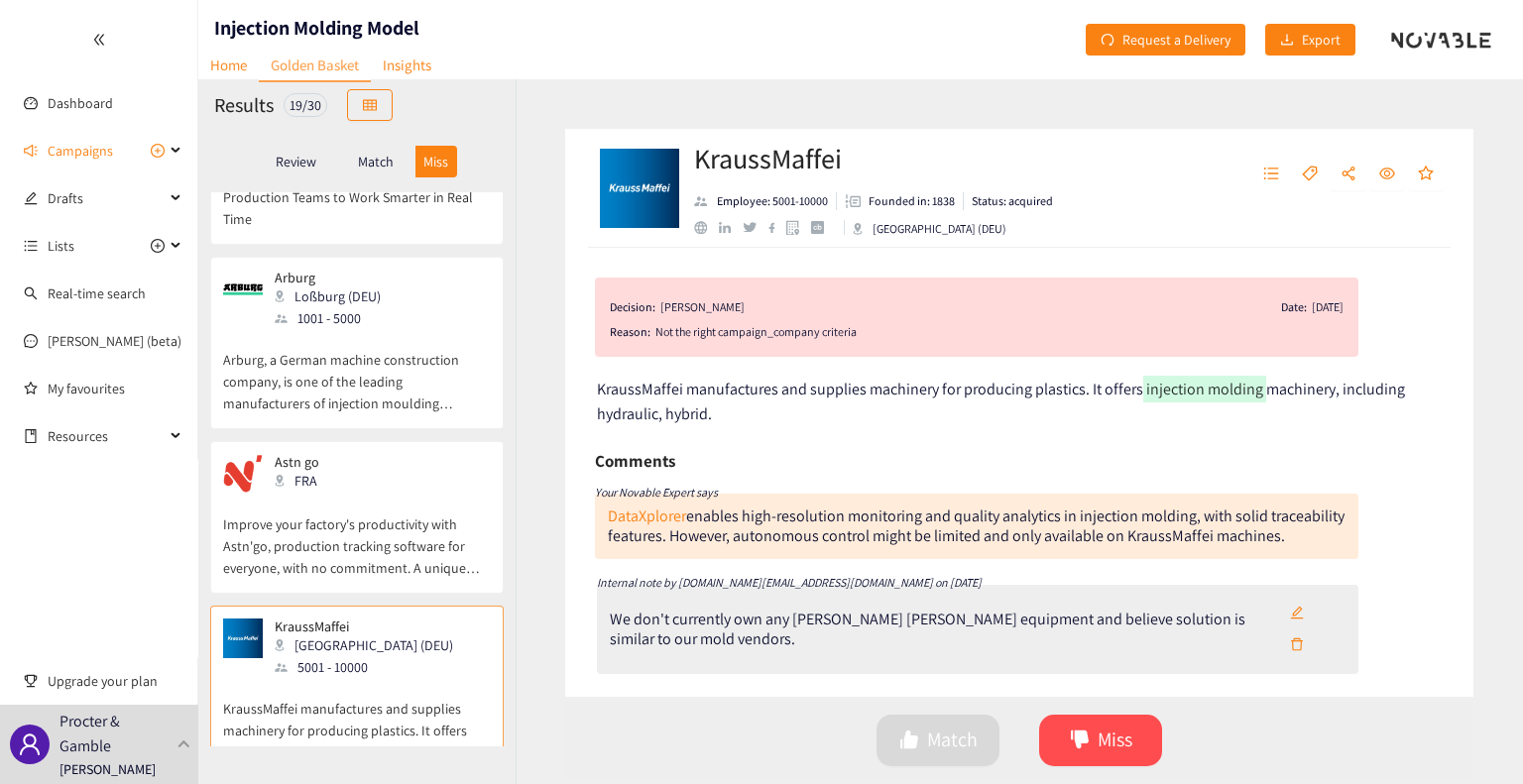
click at [330, 494] on p "Improve your factory's productivity with Astn'go, production tracking software …" at bounding box center [357, 536] width 268 height 85
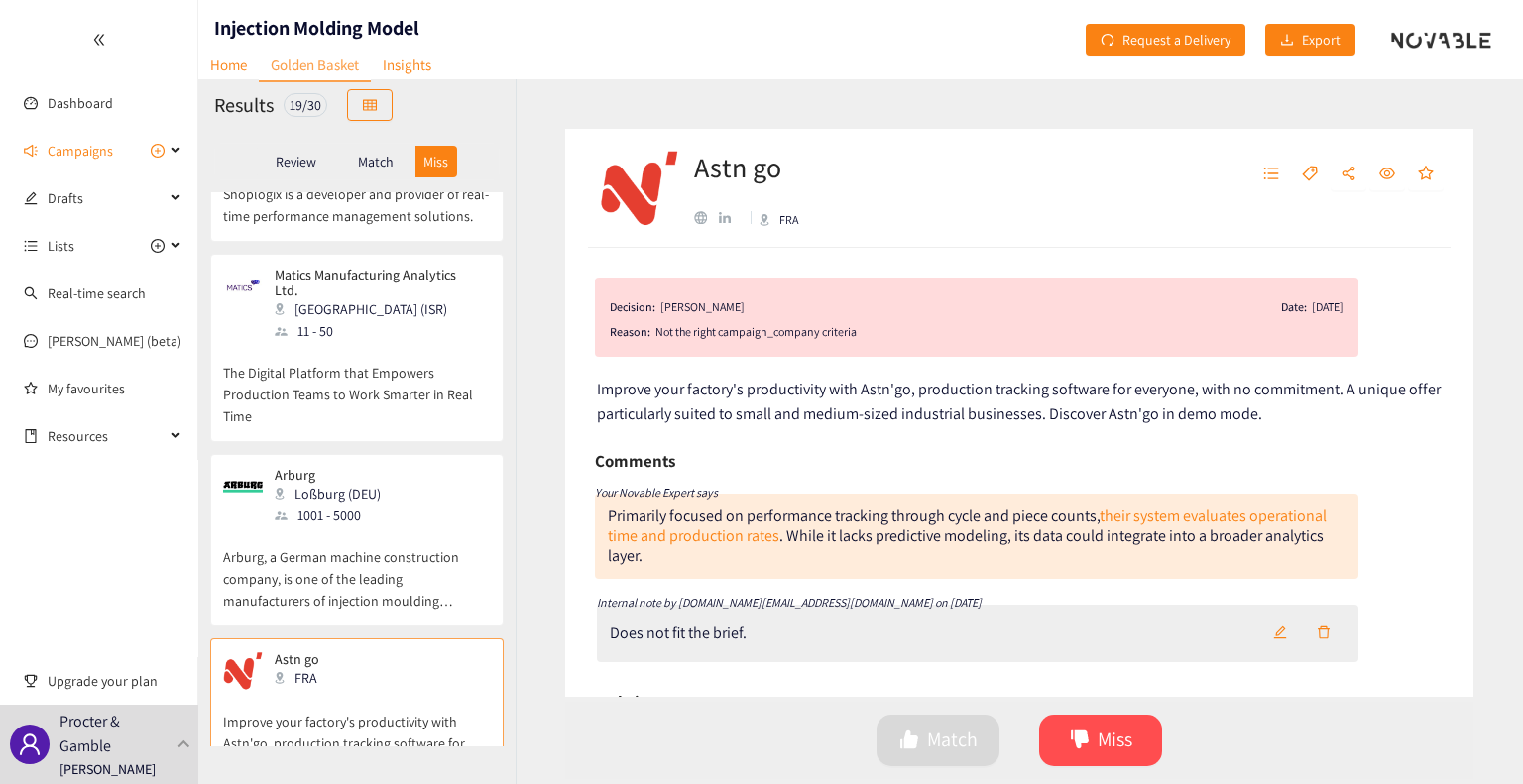
scroll to position [2358, 0]
click at [327, 527] on p "Arburg, a German machine construction company, is one of the leading manufactur…" at bounding box center [357, 569] width 268 height 85
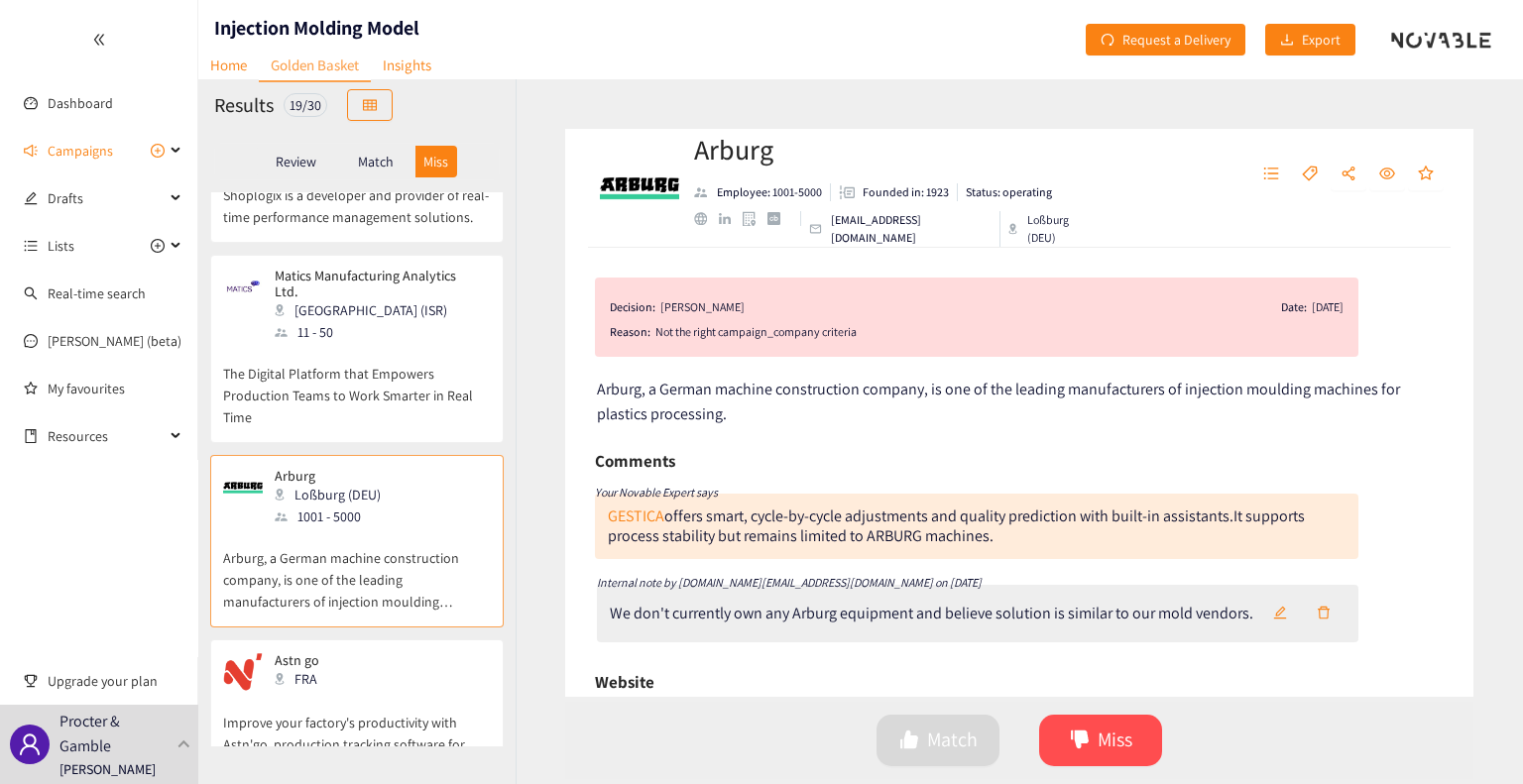
click at [342, 668] on div "FRA" at bounding box center [320, 679] width 91 height 22
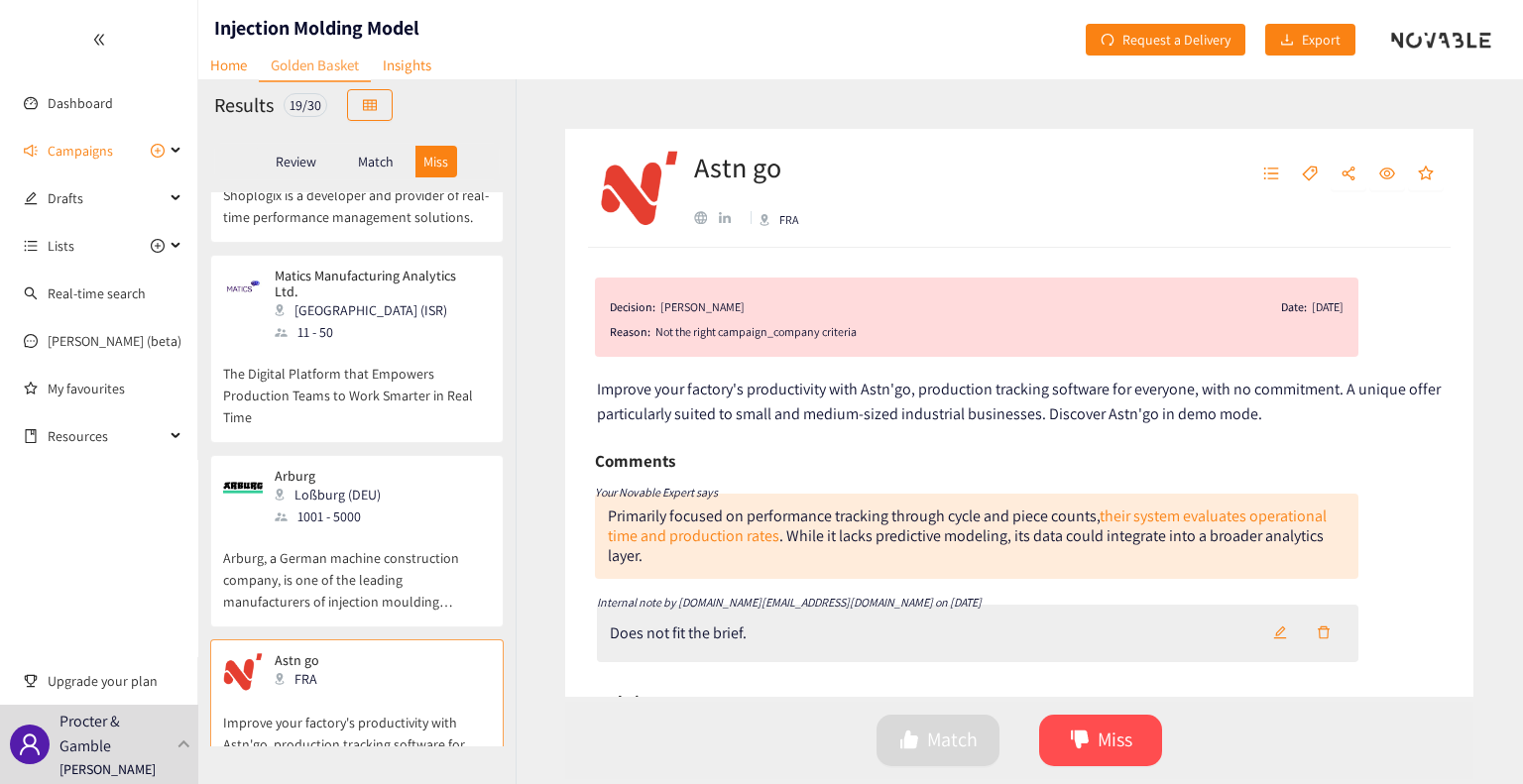
click at [366, 527] on p "Arburg, a German machine construction company, is one of the leading manufactur…" at bounding box center [357, 569] width 268 height 85
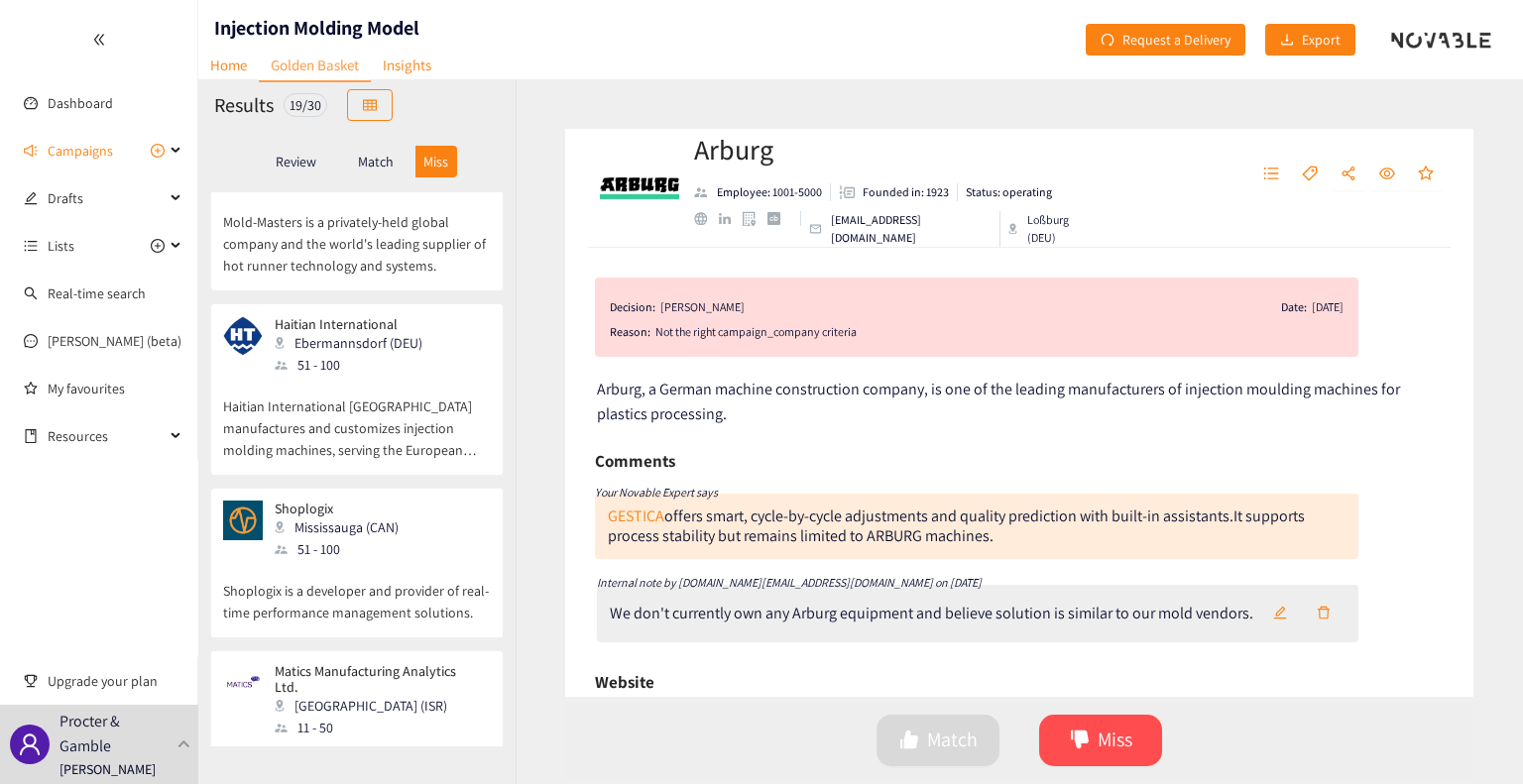
scroll to position [1962, 0]
click at [339, 561] on p "Shoplogix is a developer and provider of real-time performance management solut…" at bounding box center [357, 592] width 268 height 63
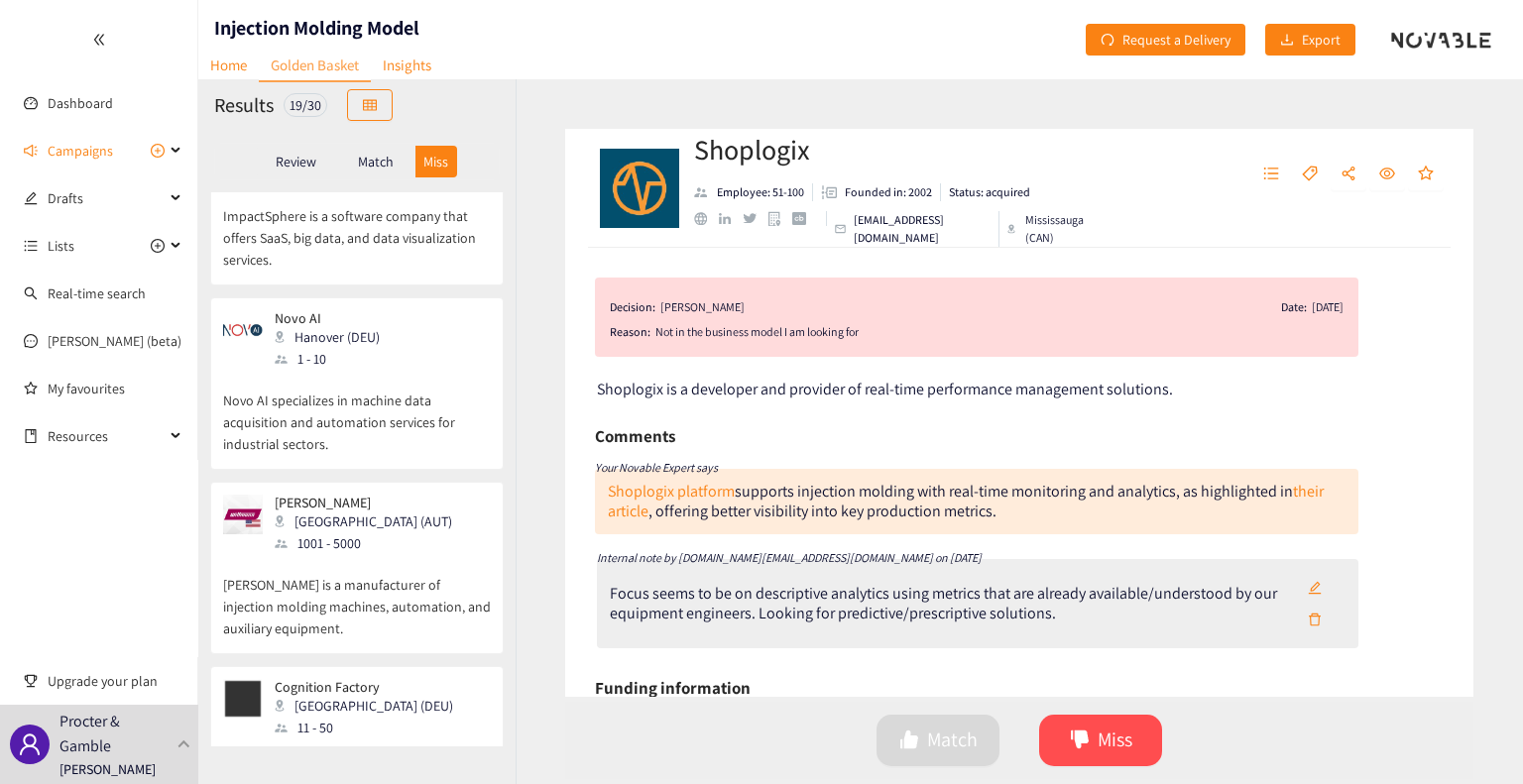
scroll to position [0, 0]
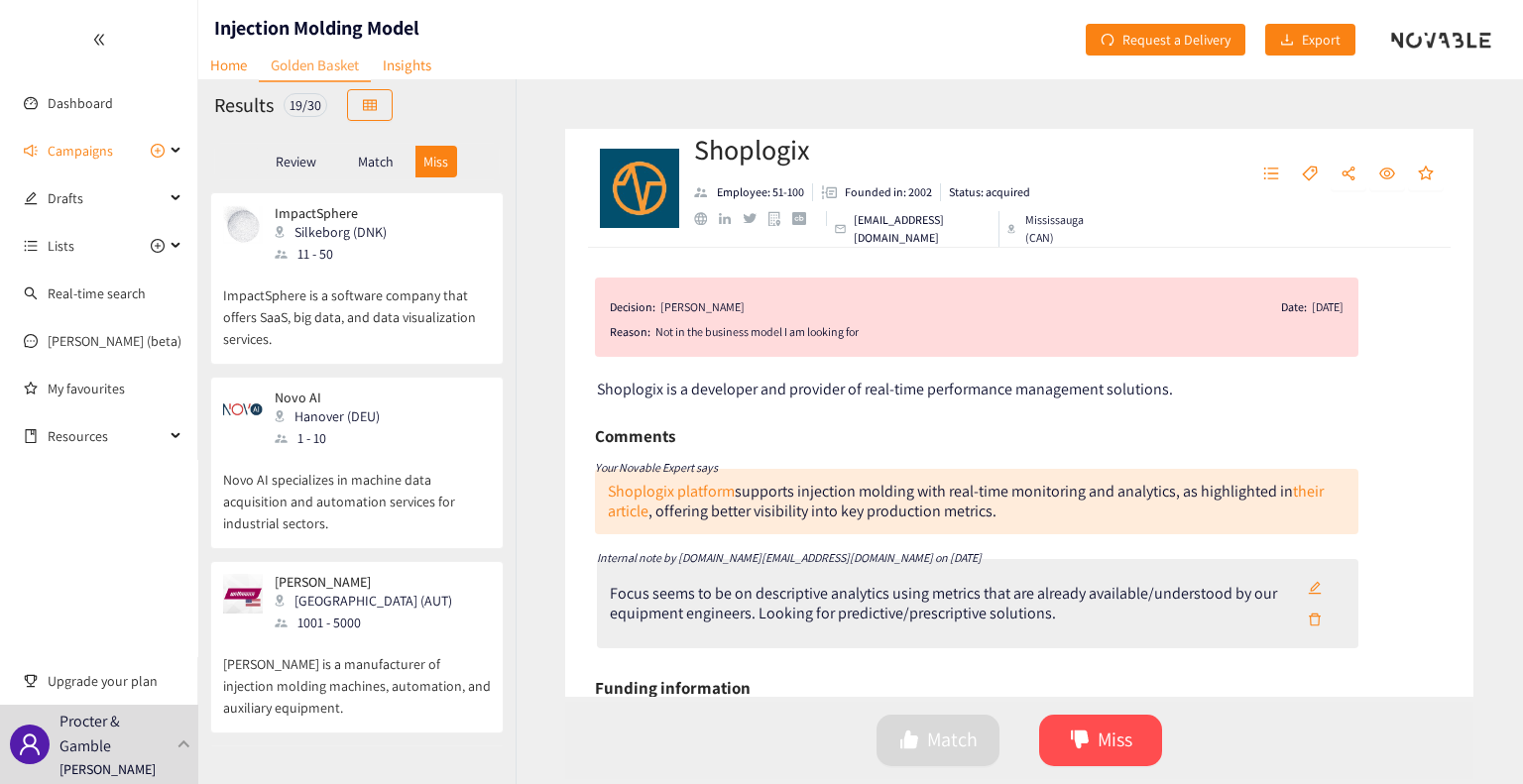
click at [422, 300] on p "ImpactSphere is a software company that offers SaaS, big data, and data visuali…" at bounding box center [357, 307] width 268 height 85
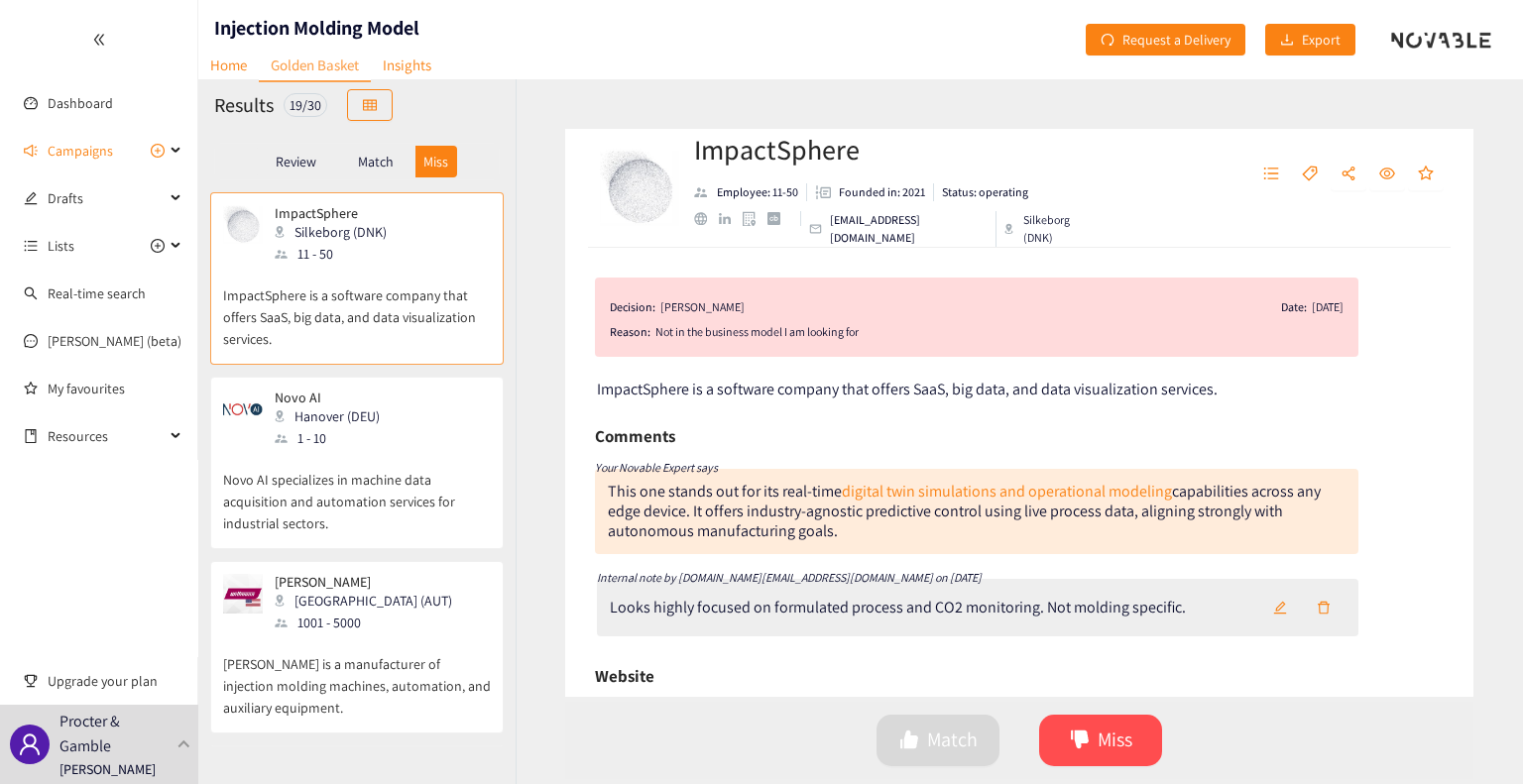
click at [416, 488] on p "Novo AI specializes in machine data acquisition and automation services for ind…" at bounding box center [357, 491] width 268 height 85
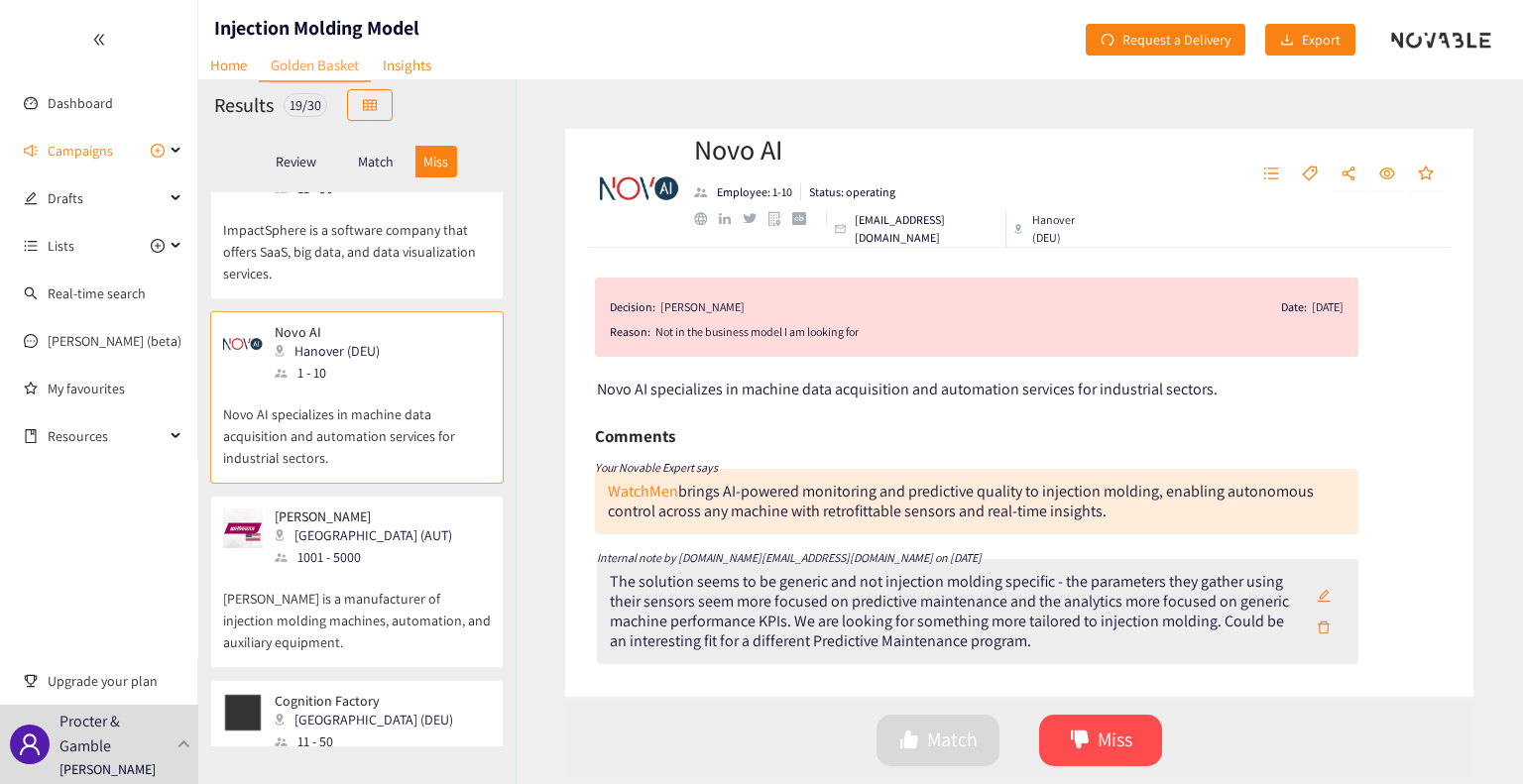
scroll to position [99, 0]
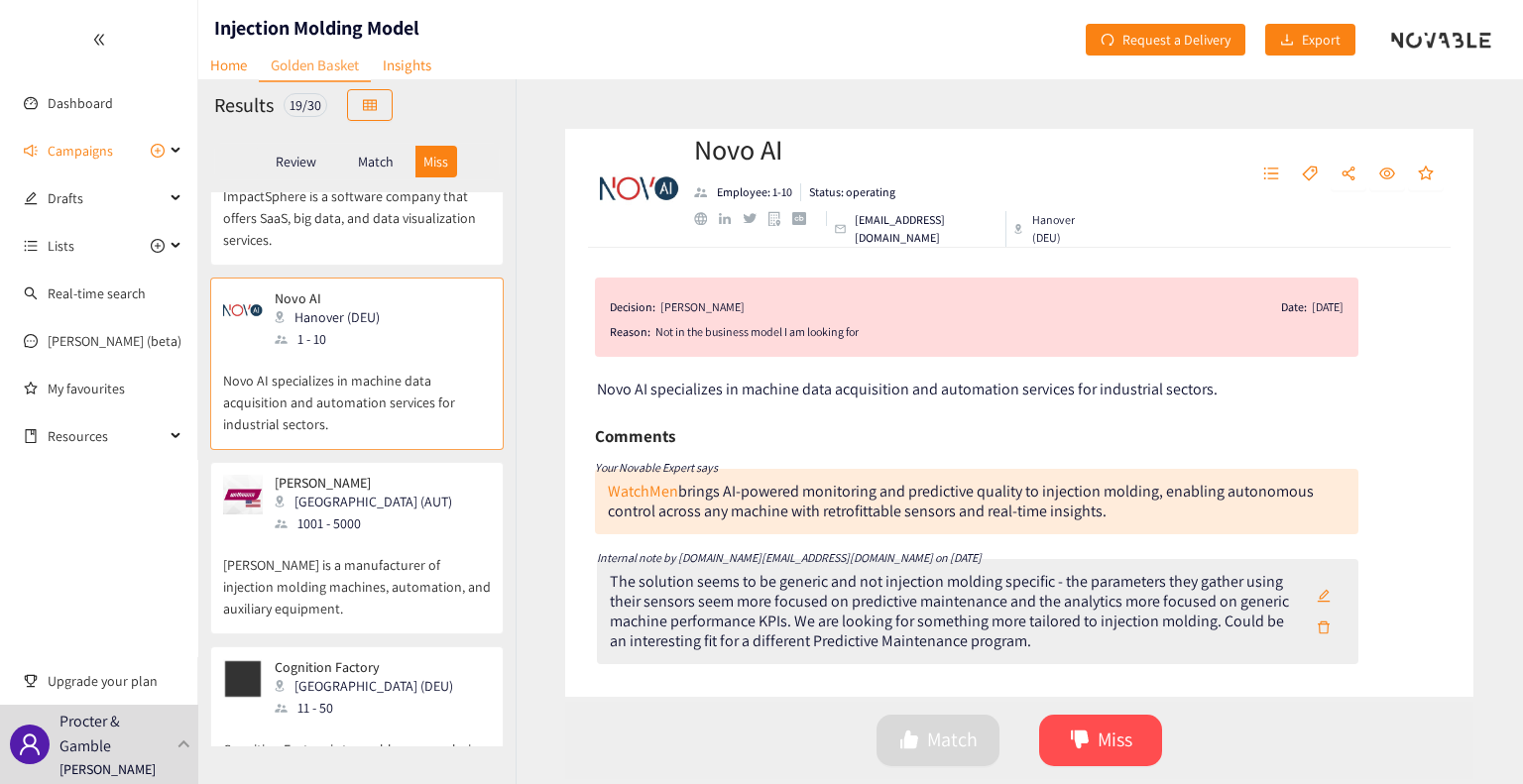
click at [351, 511] on div "[GEOGRAPHIC_DATA] (AUT)" at bounding box center [369, 502] width 189 height 22
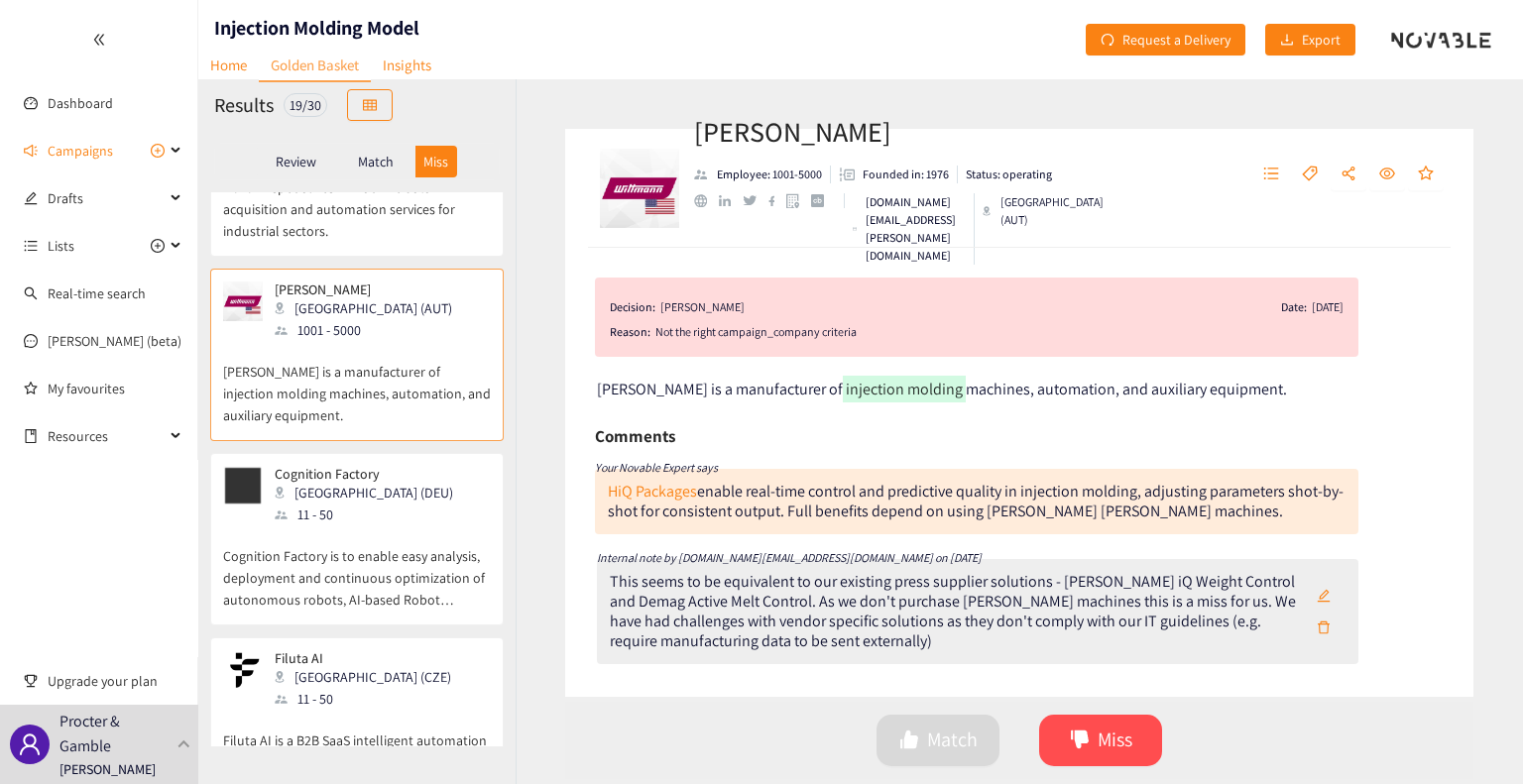
scroll to position [297, 0]
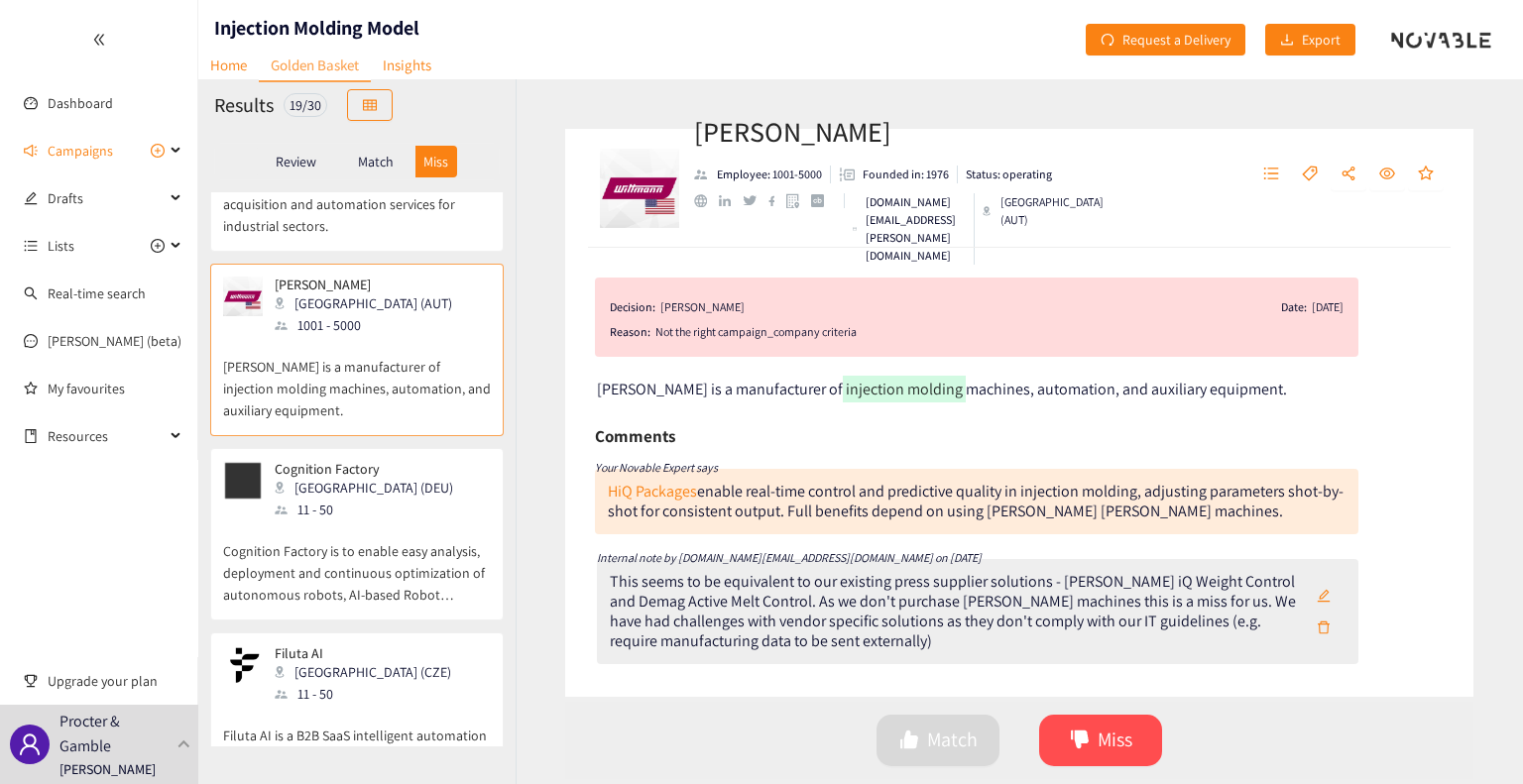
click at [404, 517] on div "Cognition Factory [GEOGRAPHIC_DATA] (DEU) 11 - 50" at bounding box center [357, 490] width 268 height 59
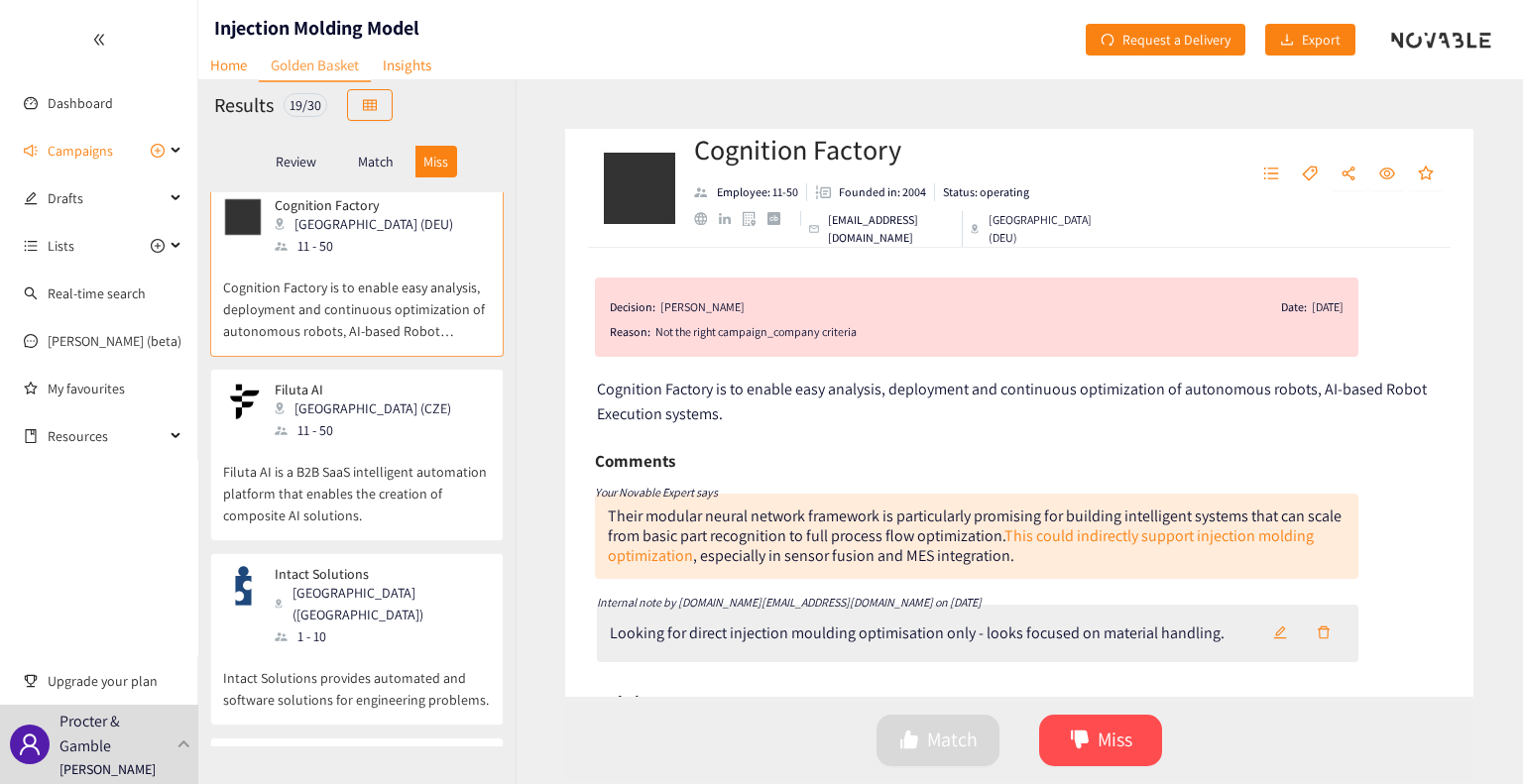
scroll to position [694, 0]
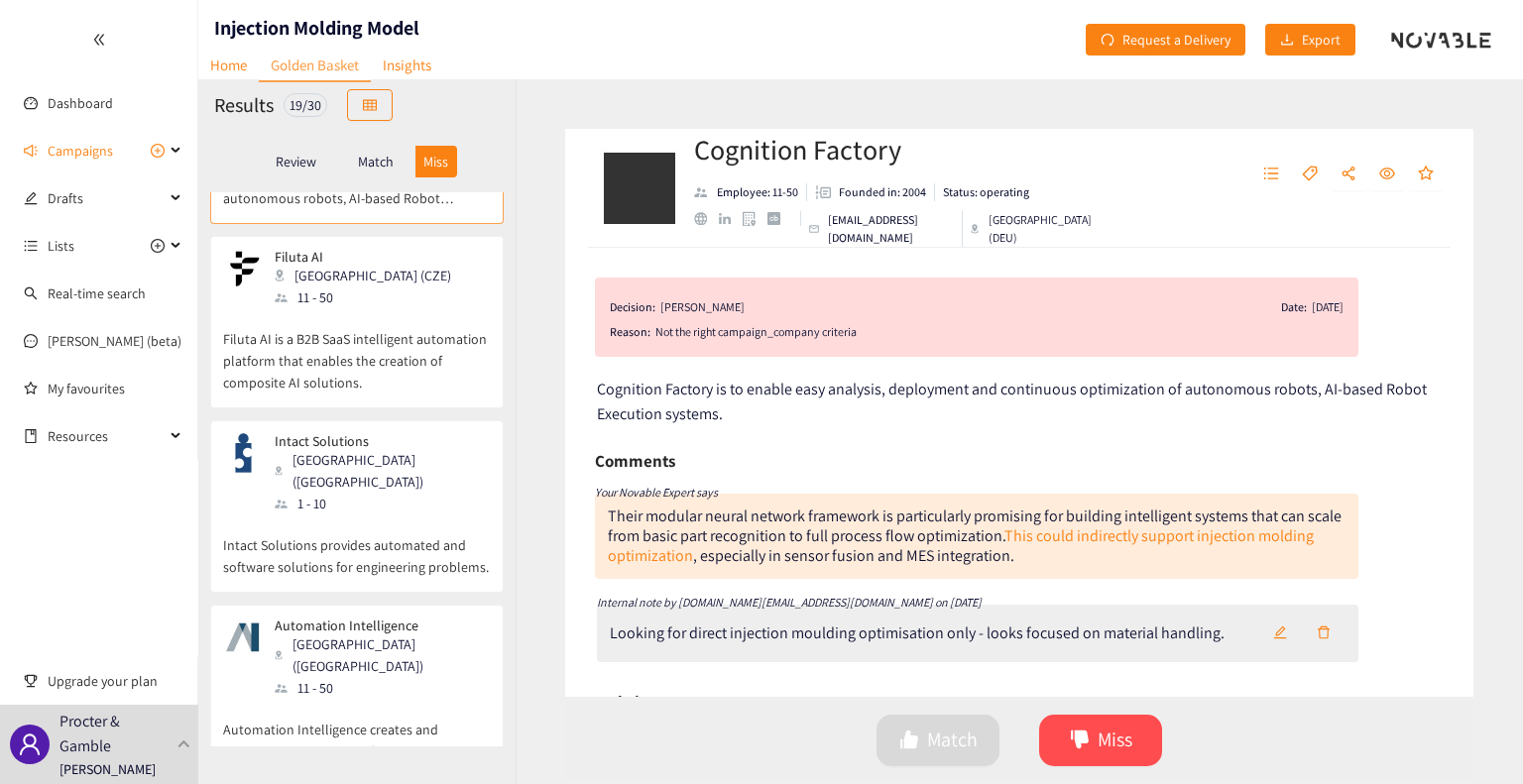
click at [400, 514] on p "Intact Solutions provides automated and software solutions for engineering prob…" at bounding box center [357, 545] width 268 height 63
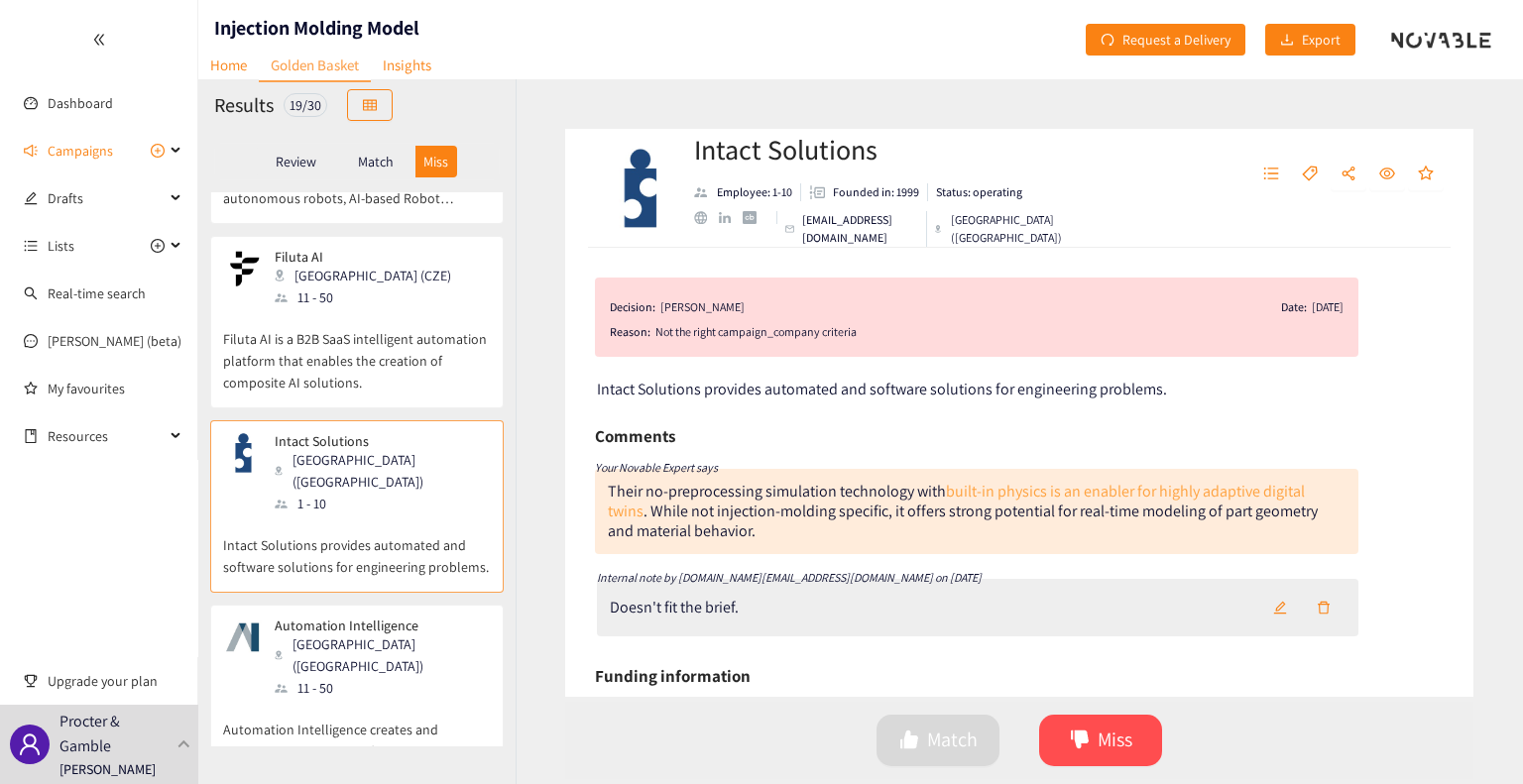
click at [1063, 491] on link "built-in physics is an enabler for highly adaptive digital twins" at bounding box center [956, 501] width 697 height 41
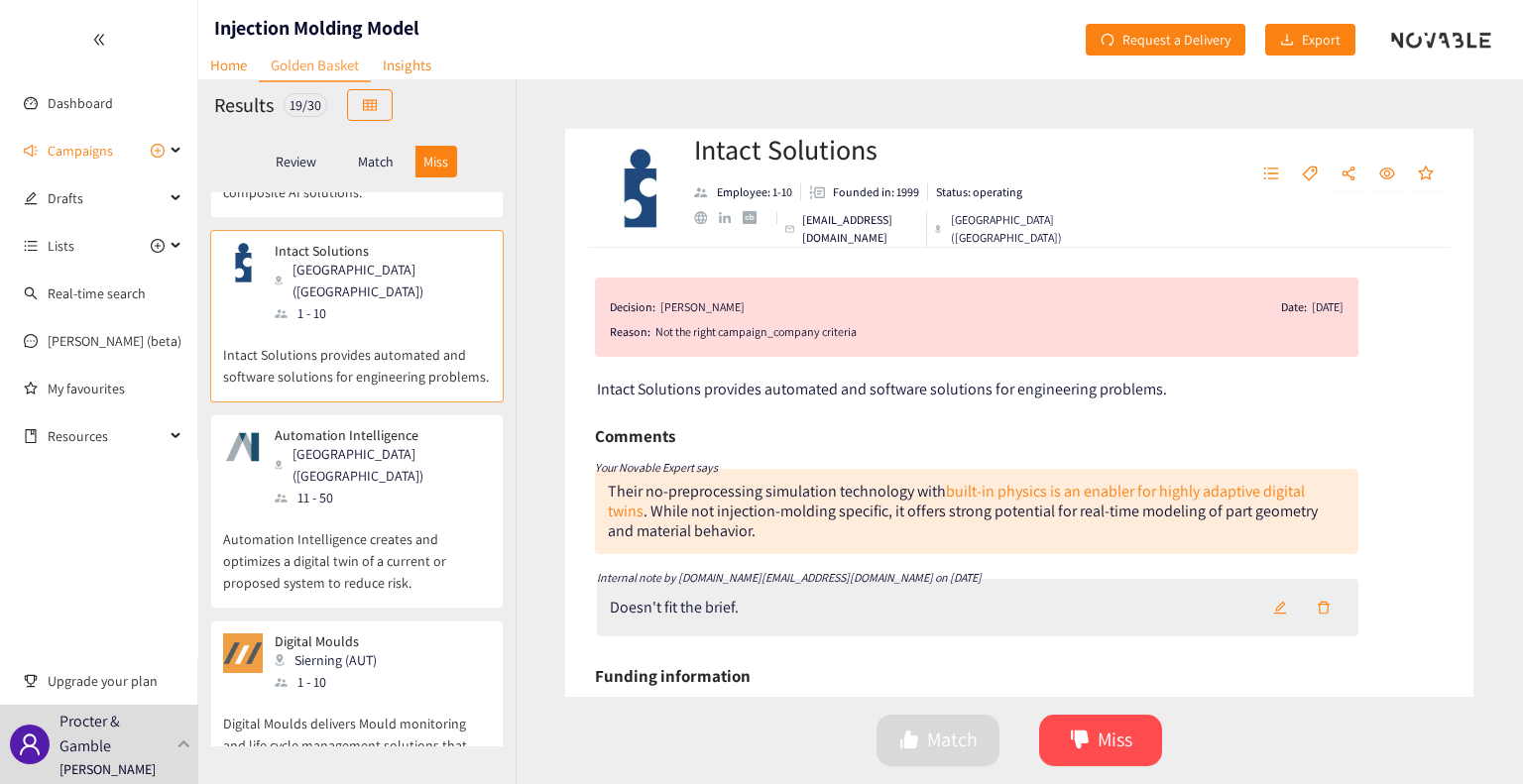
scroll to position [892, 0]
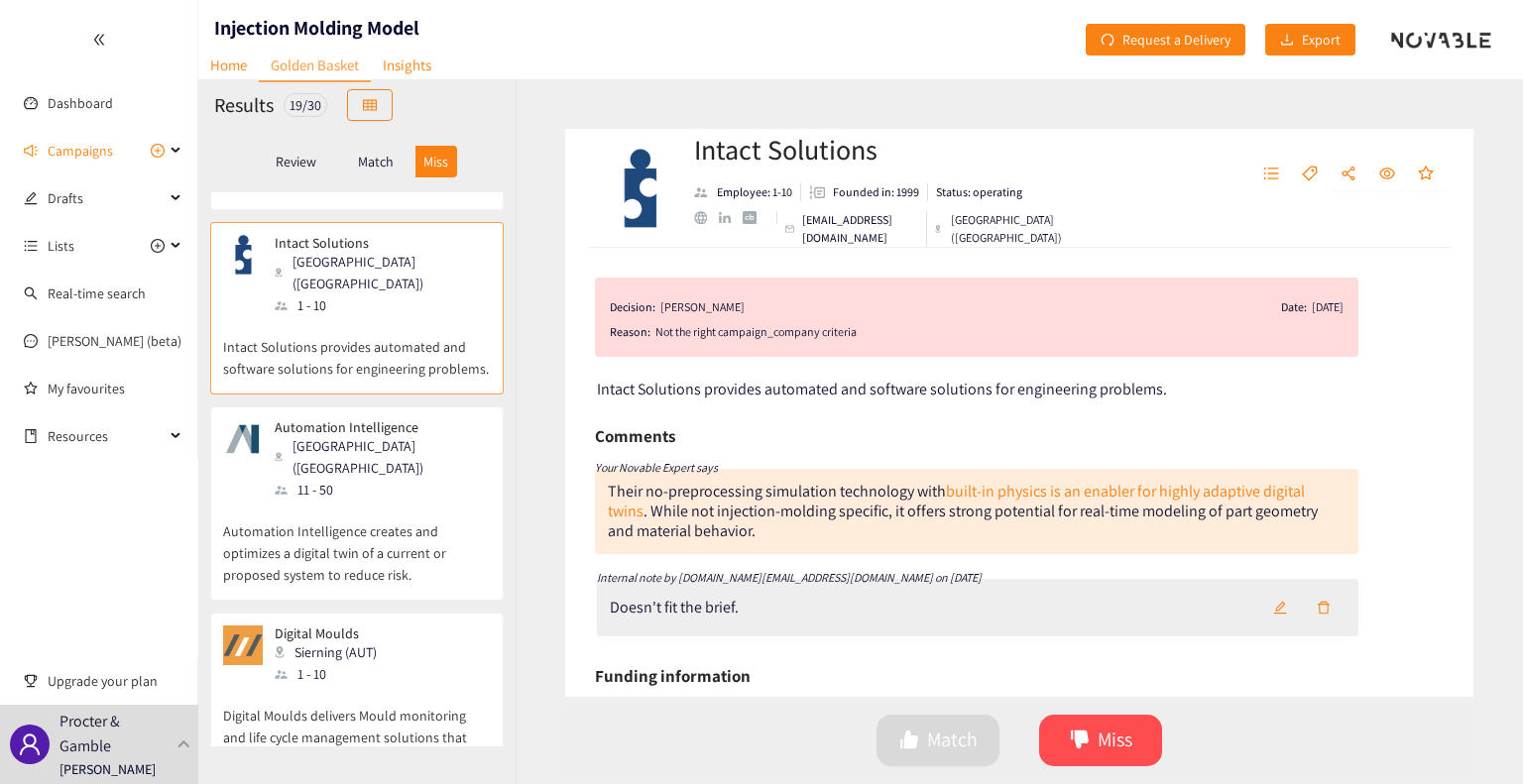
click at [424, 501] on p "Automation Intelligence creates and optimizes a digital twin of a current or pr…" at bounding box center [357, 543] width 268 height 85
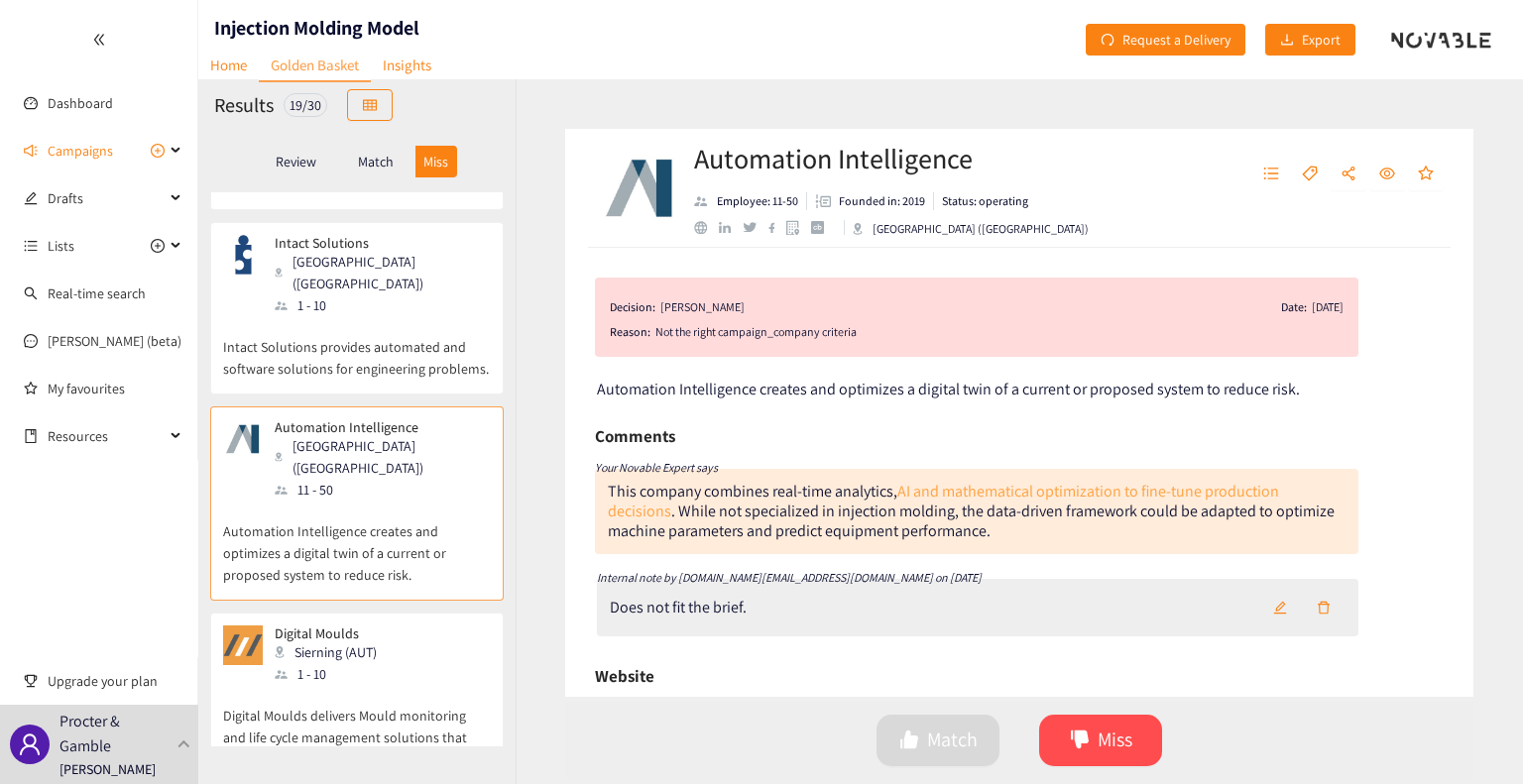
click at [959, 491] on link "AI and mathematical optimization to fine-tune production decisions" at bounding box center [943, 501] width 671 height 41
click at [385, 166] on p "Match" at bounding box center [376, 162] width 36 height 16
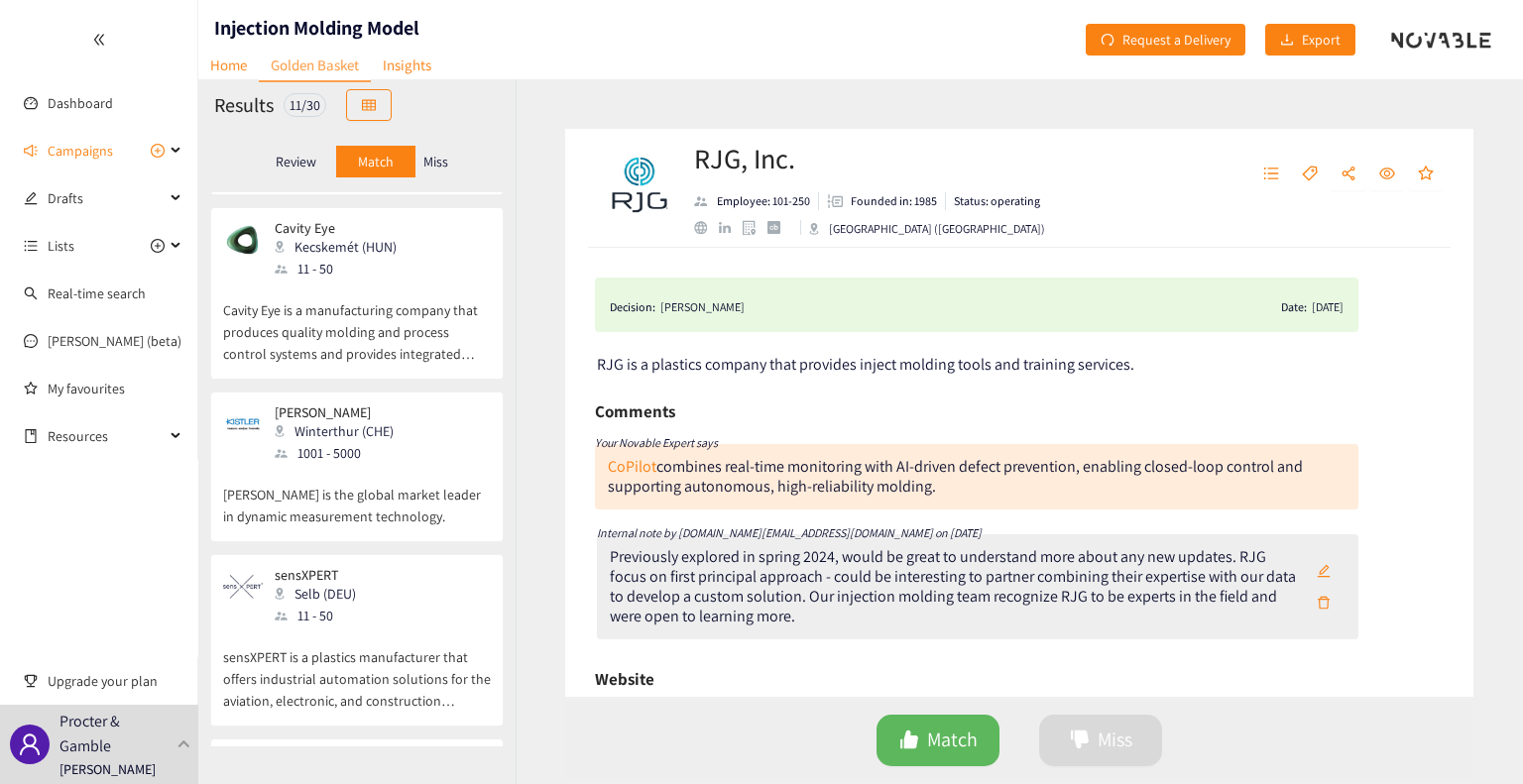
scroll to position [595, 0]
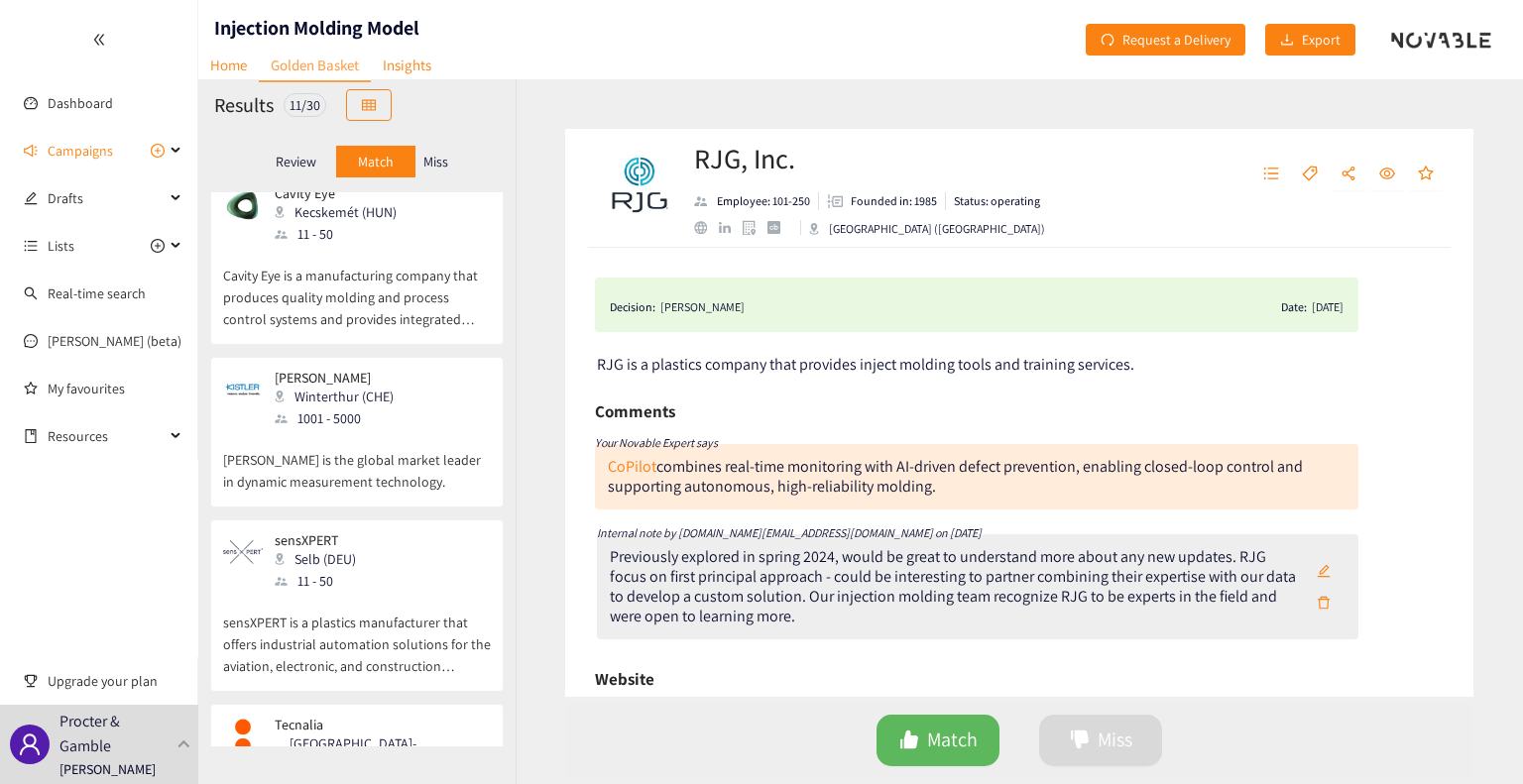
click at [378, 594] on p "sensXPERT is a plastics manufacturer that offers industrial automation solution…" at bounding box center [357, 634] width 268 height 85
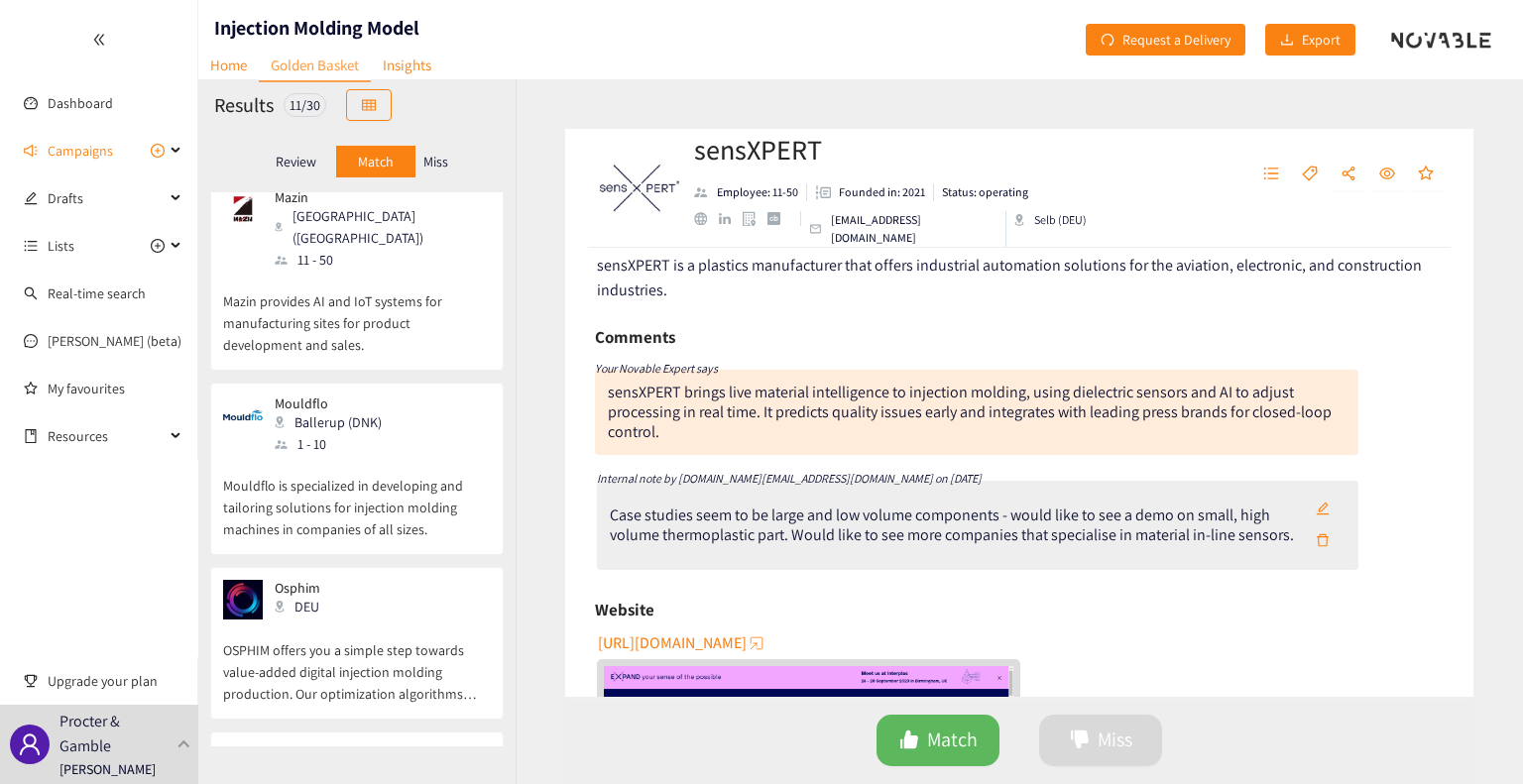
scroll to position [1384, 0]
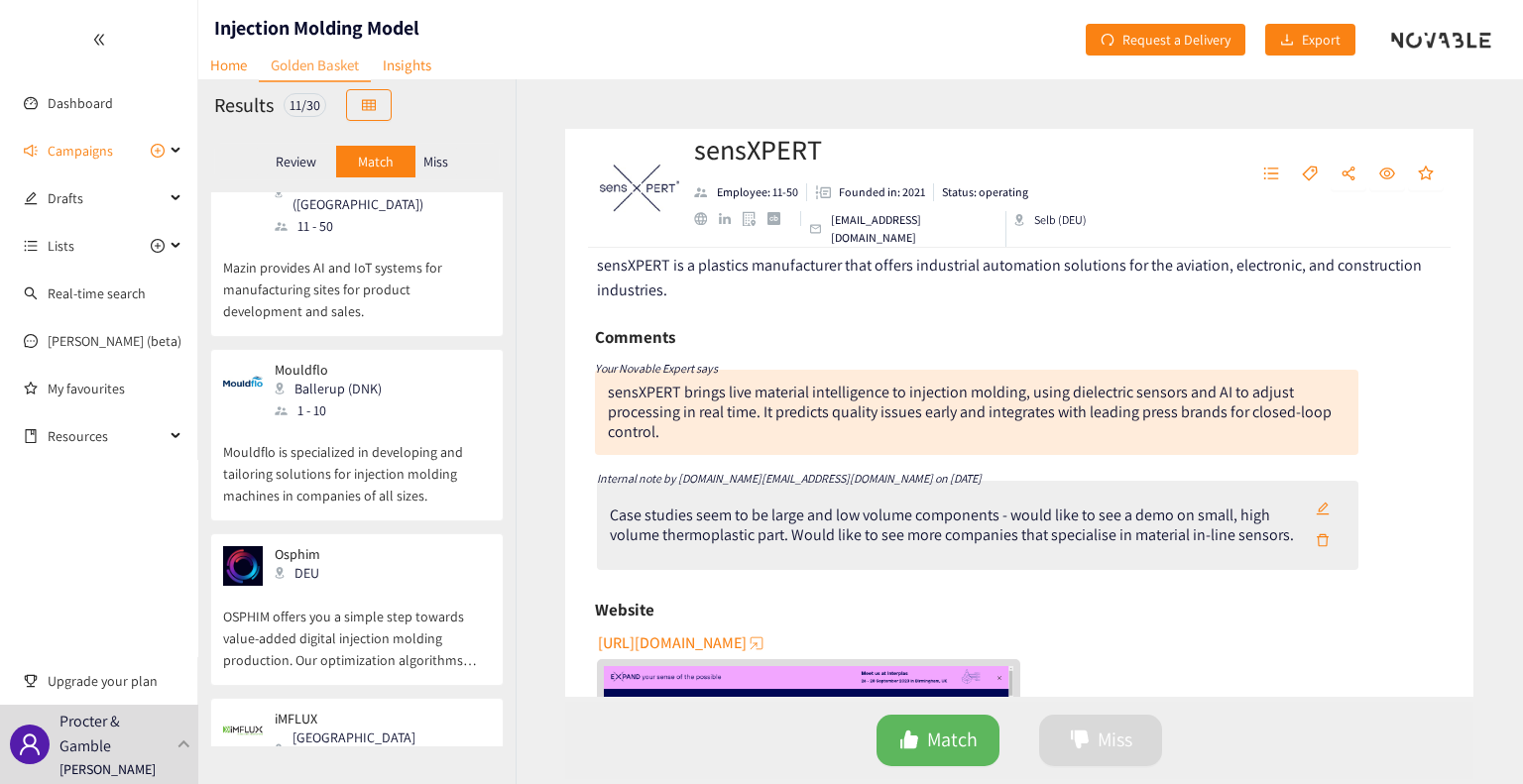
click at [428, 162] on p "Miss" at bounding box center [435, 162] width 25 height 16
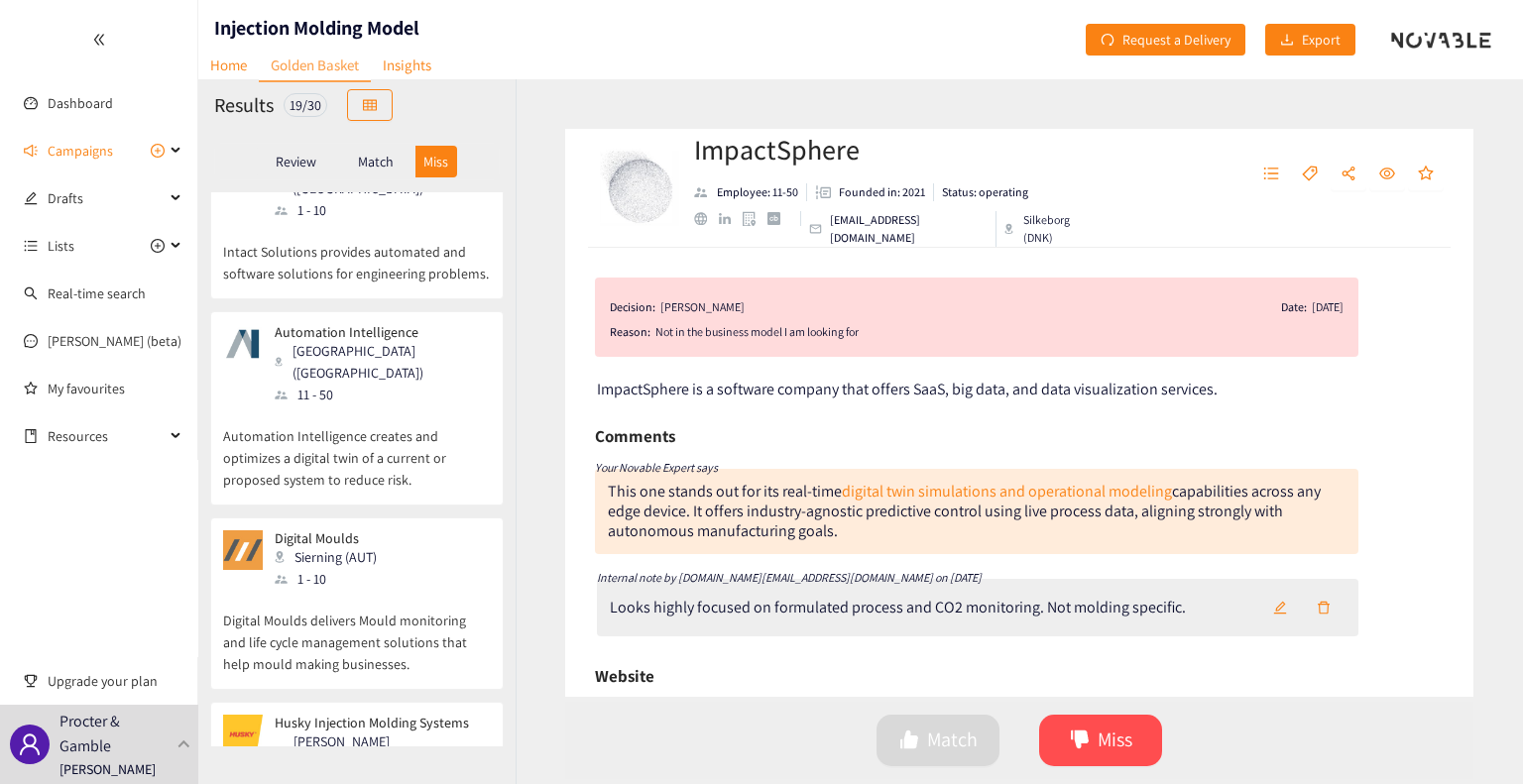
scroll to position [888, 0]
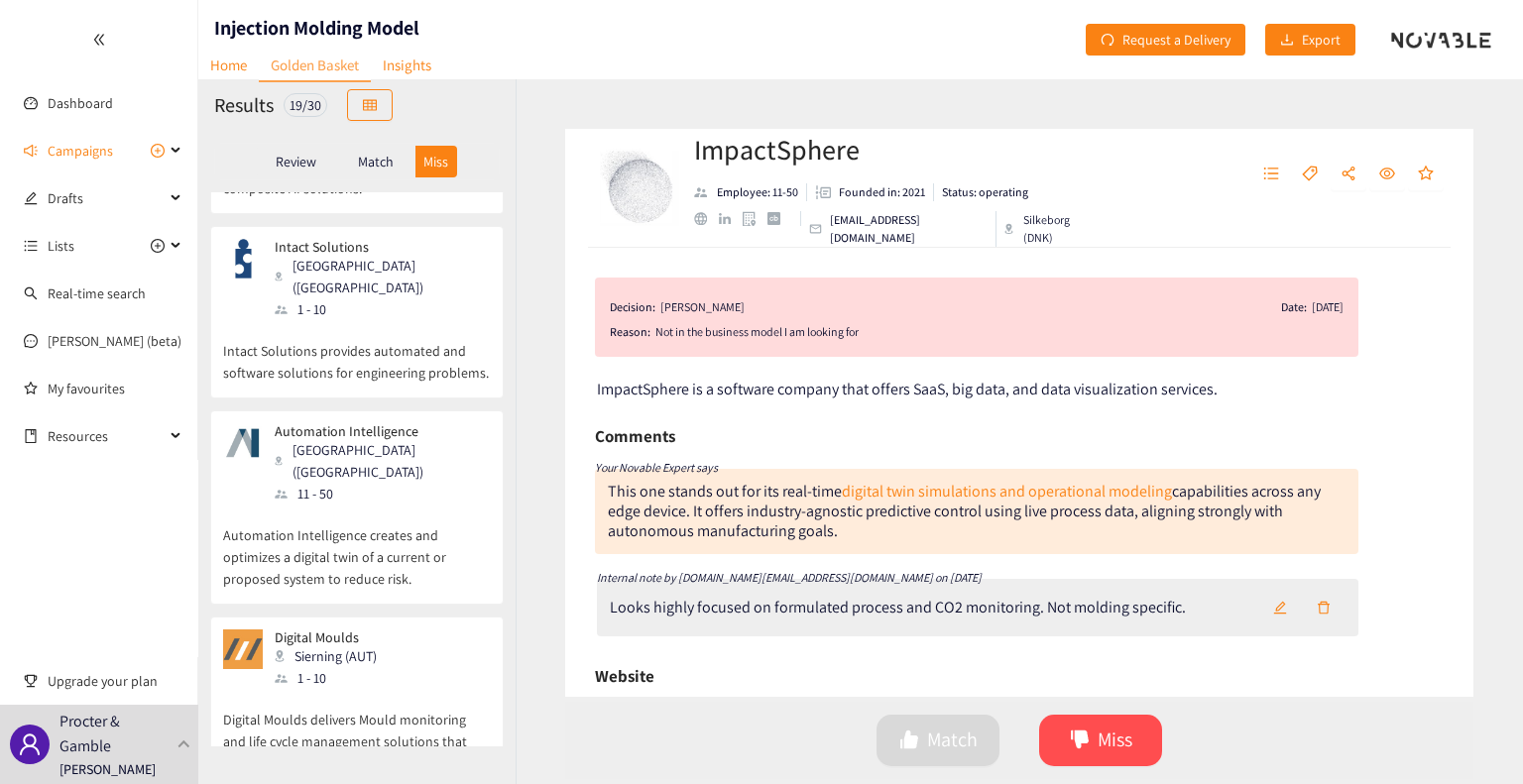
click at [393, 483] on div "11 - 50" at bounding box center [382, 494] width 214 height 22
